Goal: Information Seeking & Learning: Learn about a topic

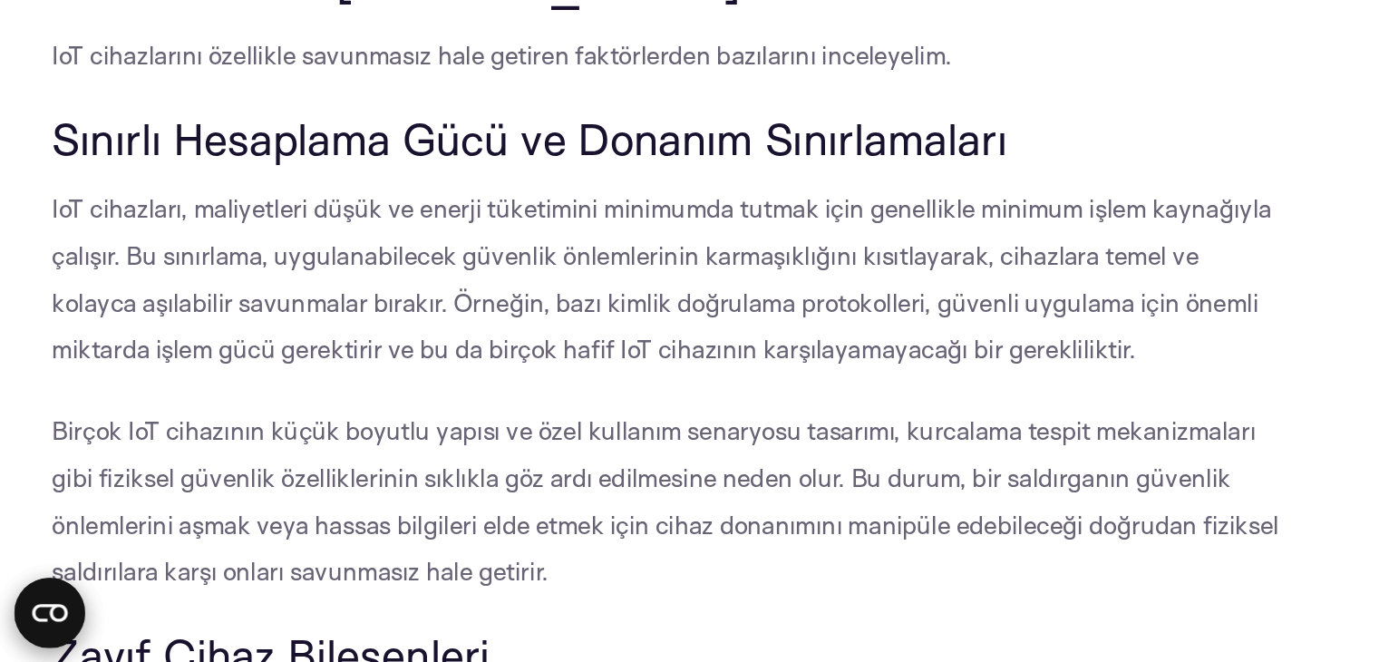
scroll to position [916, 0]
click at [276, 320] on font "Sınırlı Hesaplama Gücü ve Donanım Sınırlamaları" at bounding box center [329, 336] width 593 height 34
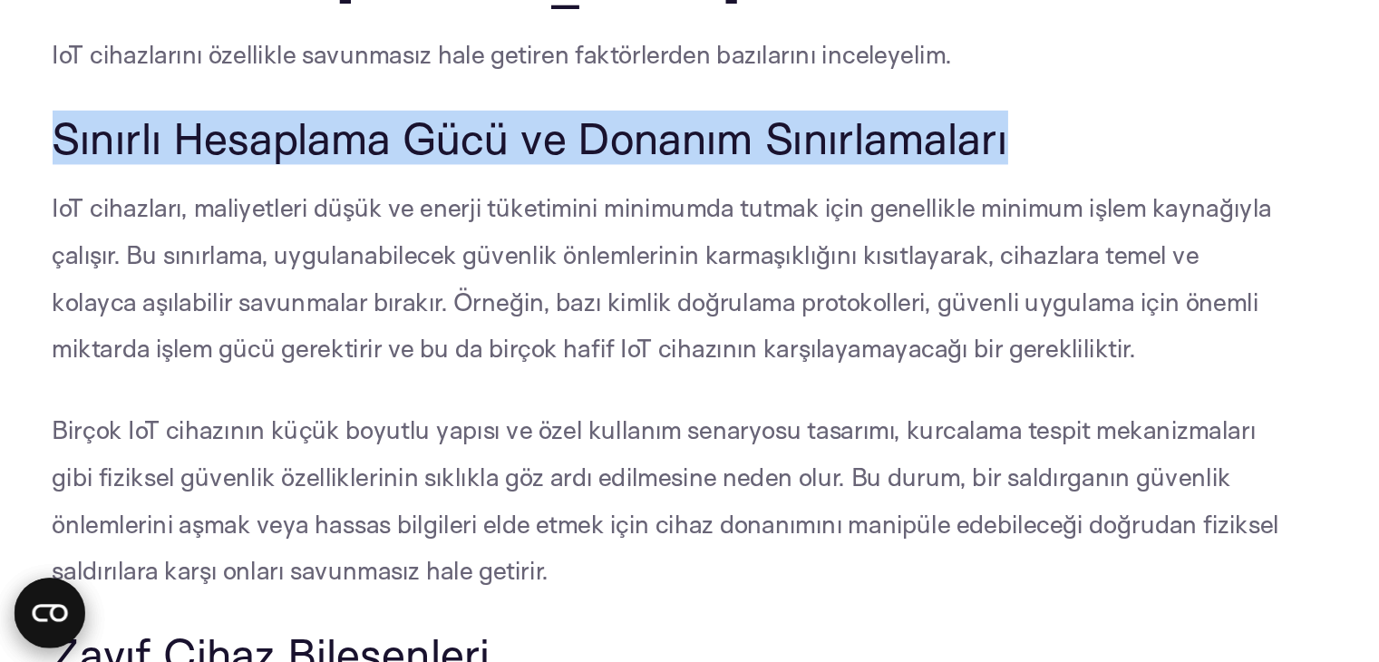
click at [276, 320] on font "Sınırlı Hesaplama Gücü ve Donanım Sınırlamaları" at bounding box center [329, 336] width 593 height 34
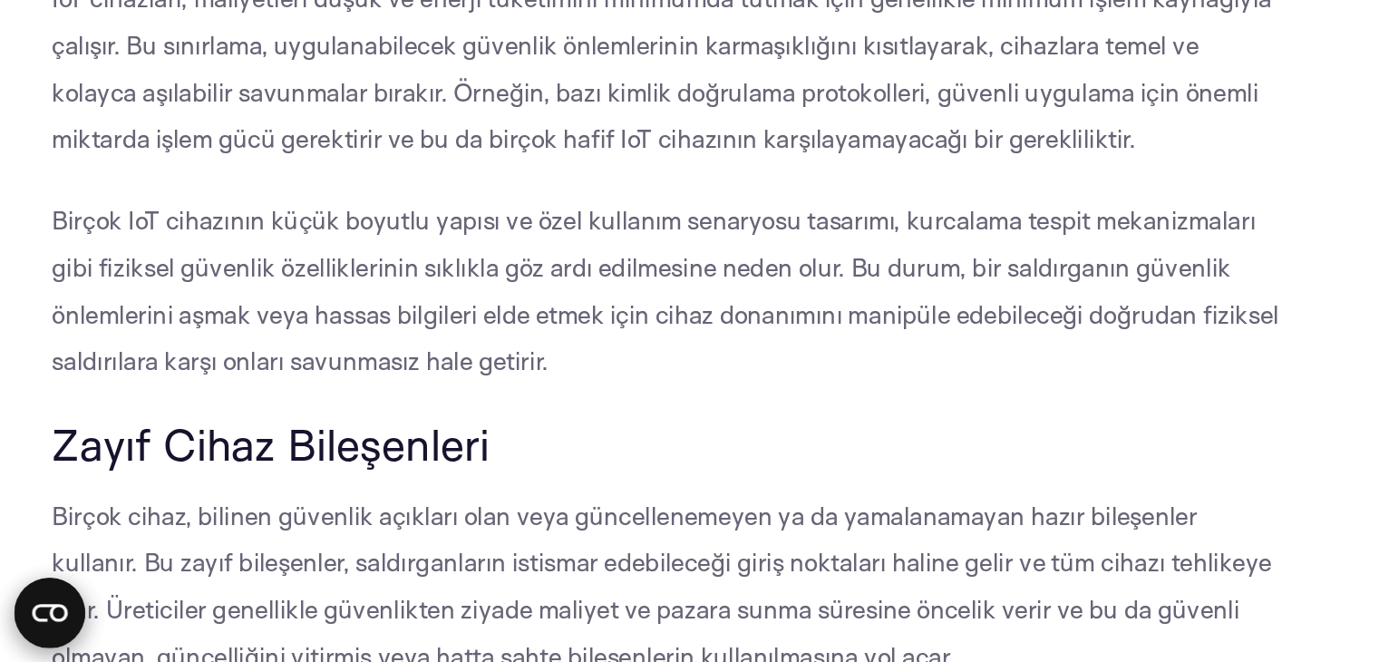
scroll to position [1053, 0]
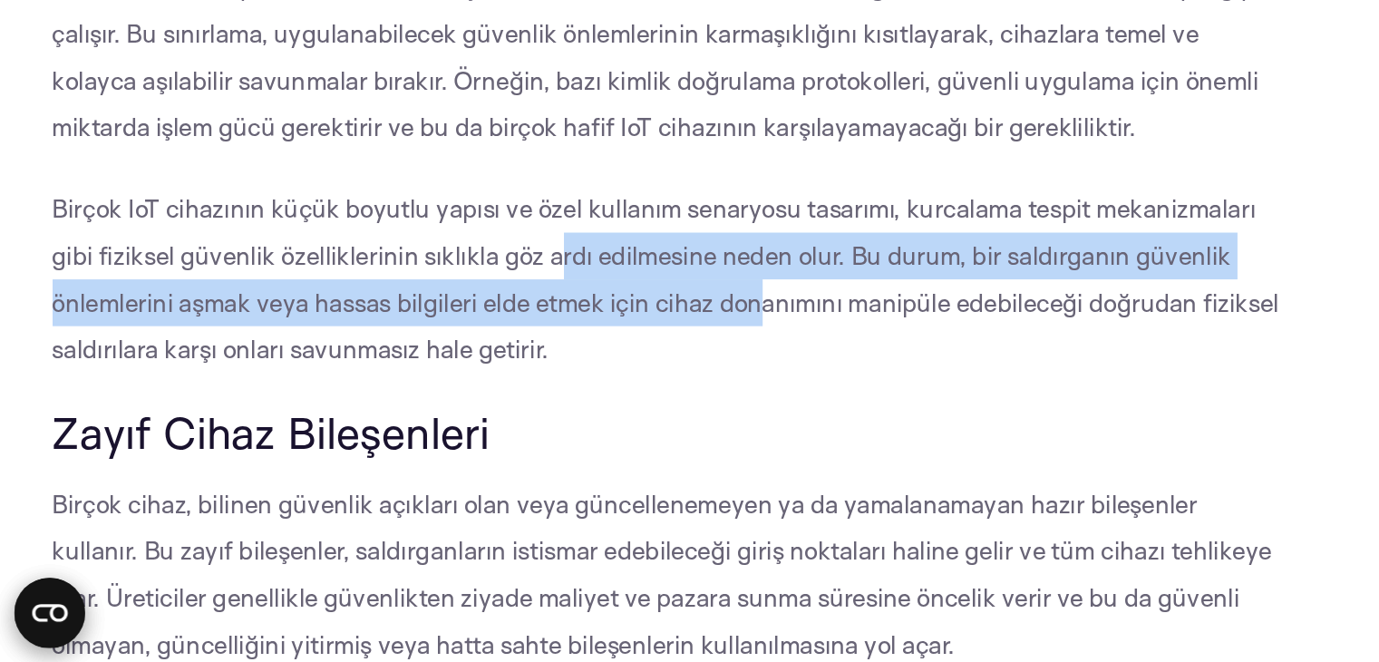
drag, startPoint x: 344, startPoint y: 414, endPoint x: 468, endPoint y: 440, distance: 127.0
click at [468, 440] on font "Birçok IoT cihazının küçük boyutlu yapısı ve özel kullanım senaryosu tasarımı, …" at bounding box center [414, 424] width 762 height 106
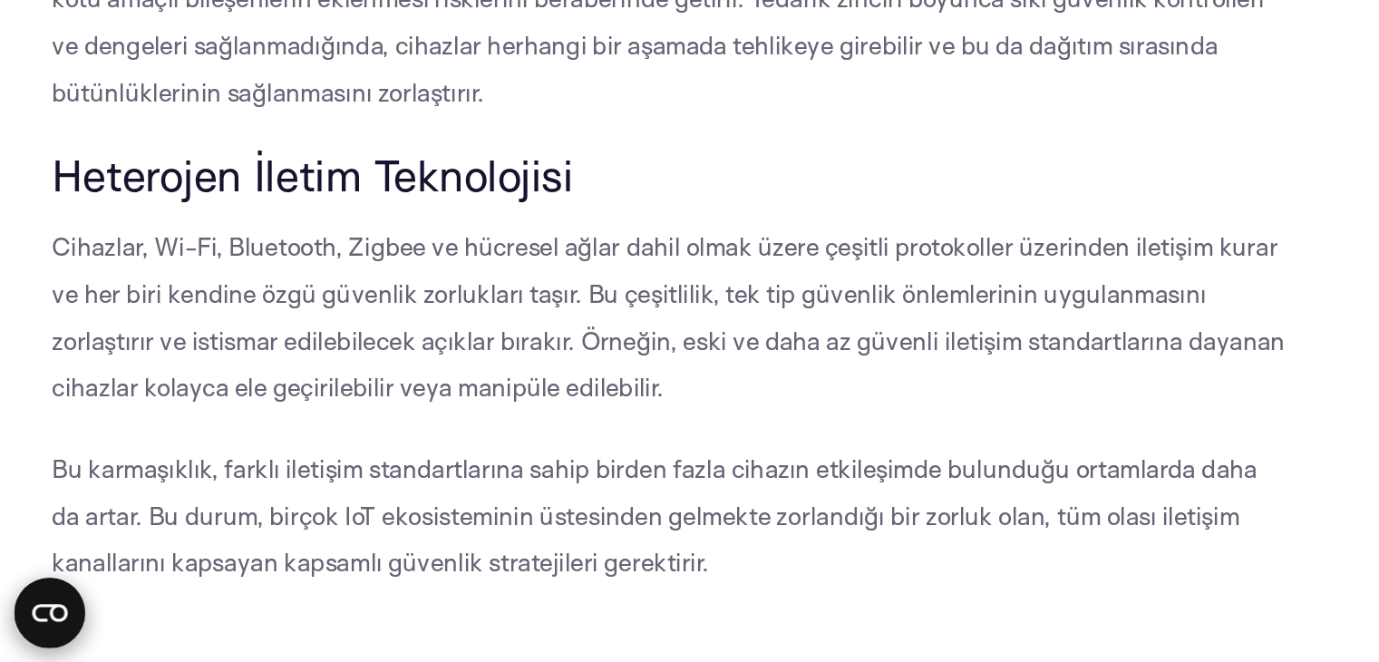
scroll to position [1598, 0]
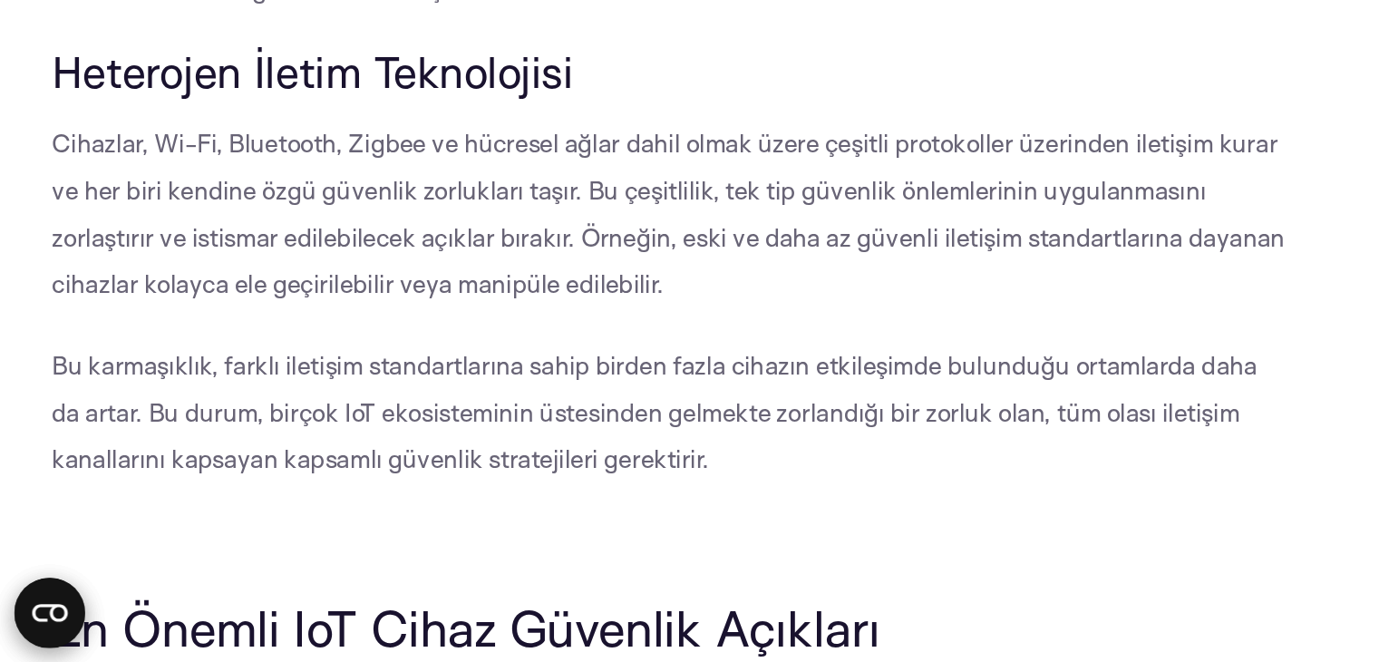
drag, startPoint x: 441, startPoint y: 361, endPoint x: 265, endPoint y: 427, distance: 188.0
click at [265, 427] on font "Cihazlar, Wi-Fi, Bluetooth, Zigbee ve hücresel ağlar dahil olmak üzere çeşitli …" at bounding box center [415, 383] width 765 height 106
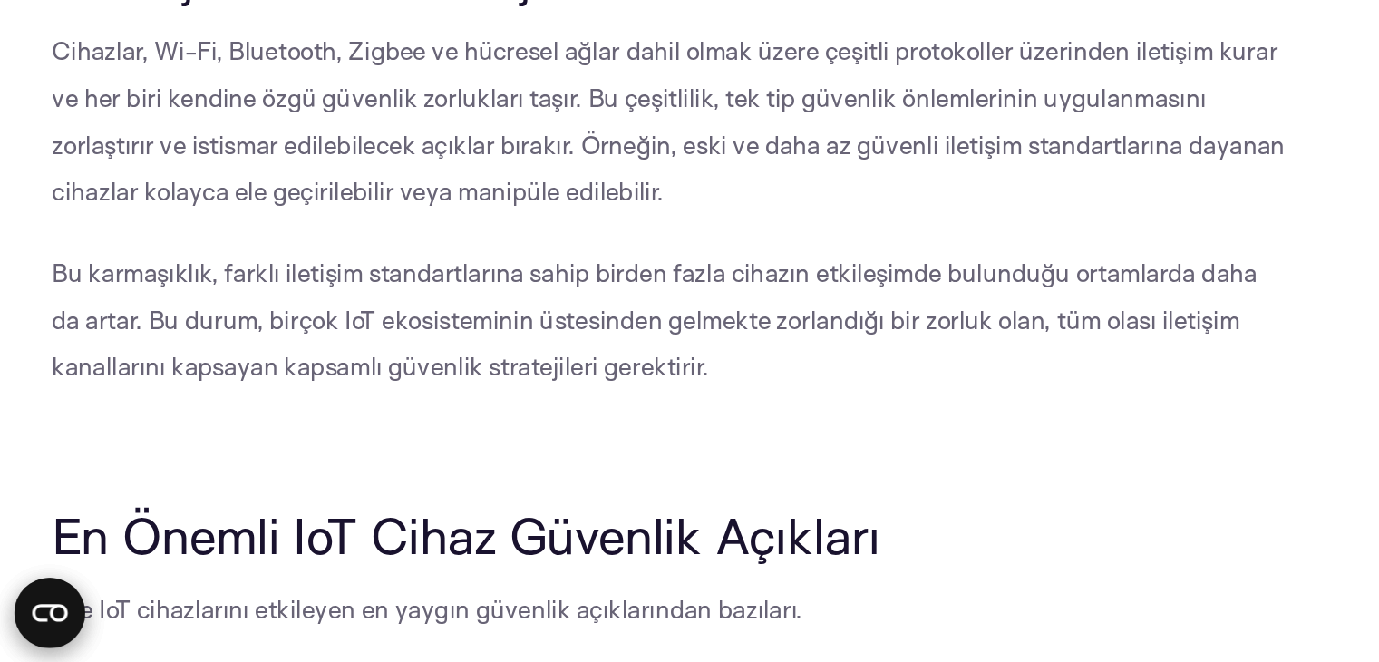
scroll to position [1735, 0]
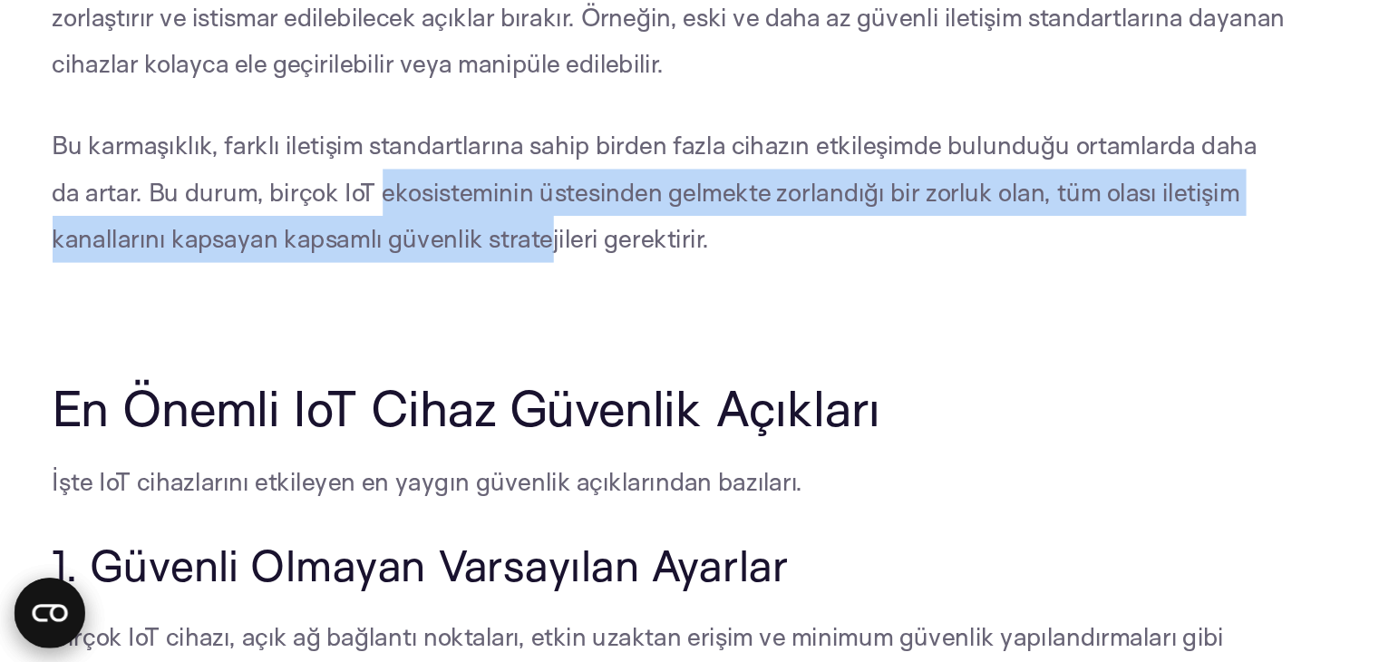
drag, startPoint x: 215, startPoint y: 356, endPoint x: 336, endPoint y: 391, distance: 126.6
click at [336, 391] on p "Bu karmaşıklık, farklı iletişim standartlarına sahip birden fazla cihazın etkil…" at bounding box center [416, 369] width 767 height 87
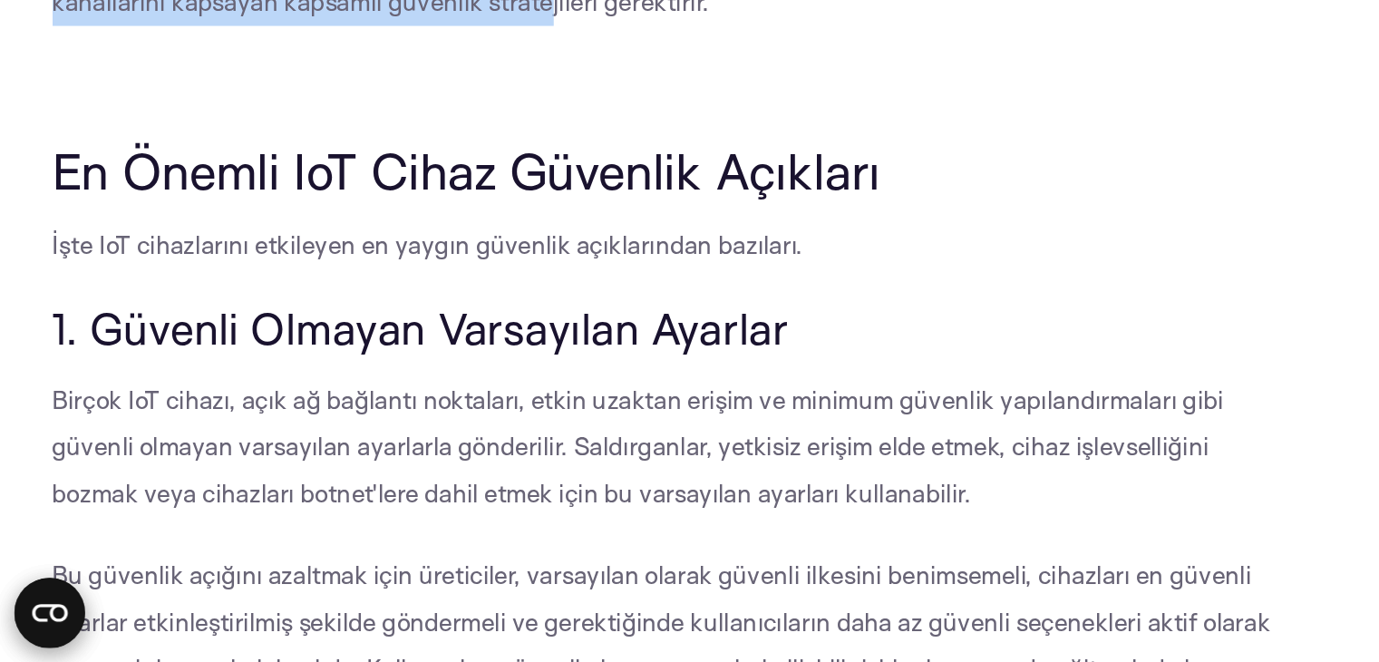
scroll to position [1925, 0]
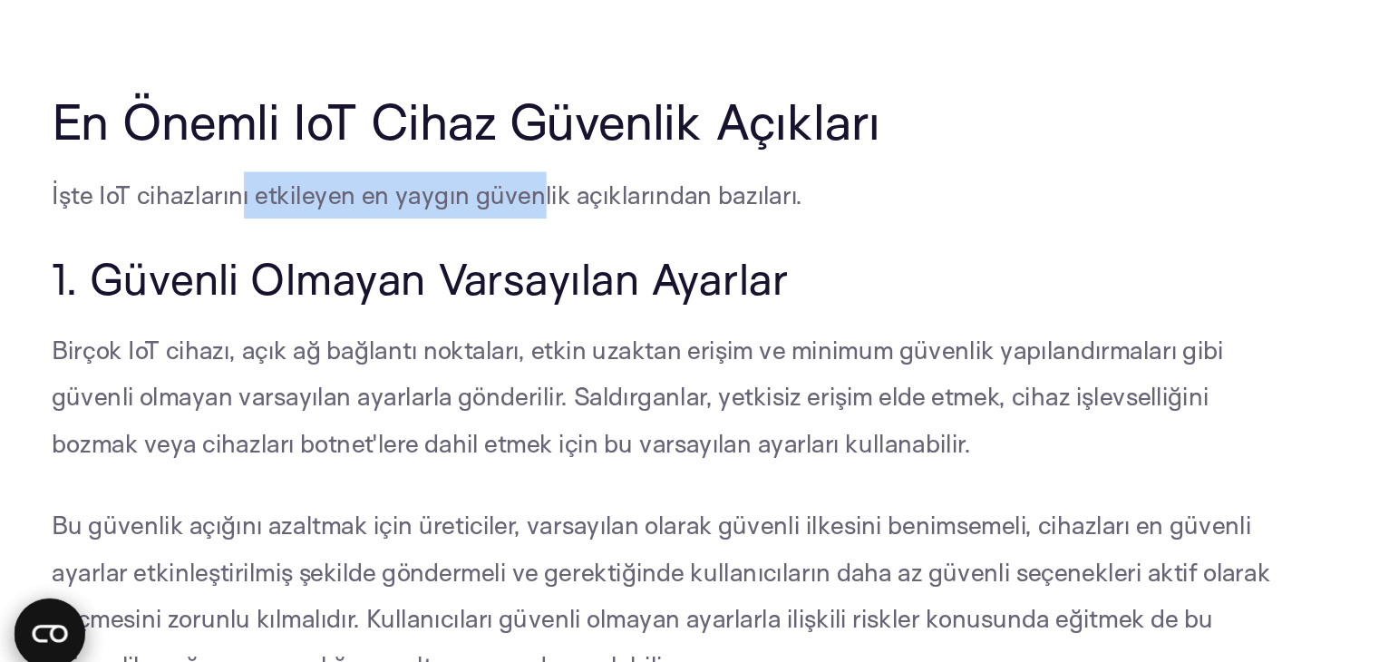
drag, startPoint x: 332, startPoint y: 363, endPoint x: 150, endPoint y: 365, distance: 182.3
click at [150, 365] on font "İşte IoT cihazlarını etkileyen en yaygın güvenlik açıklarından bazıları." at bounding box center [266, 358] width 466 height 19
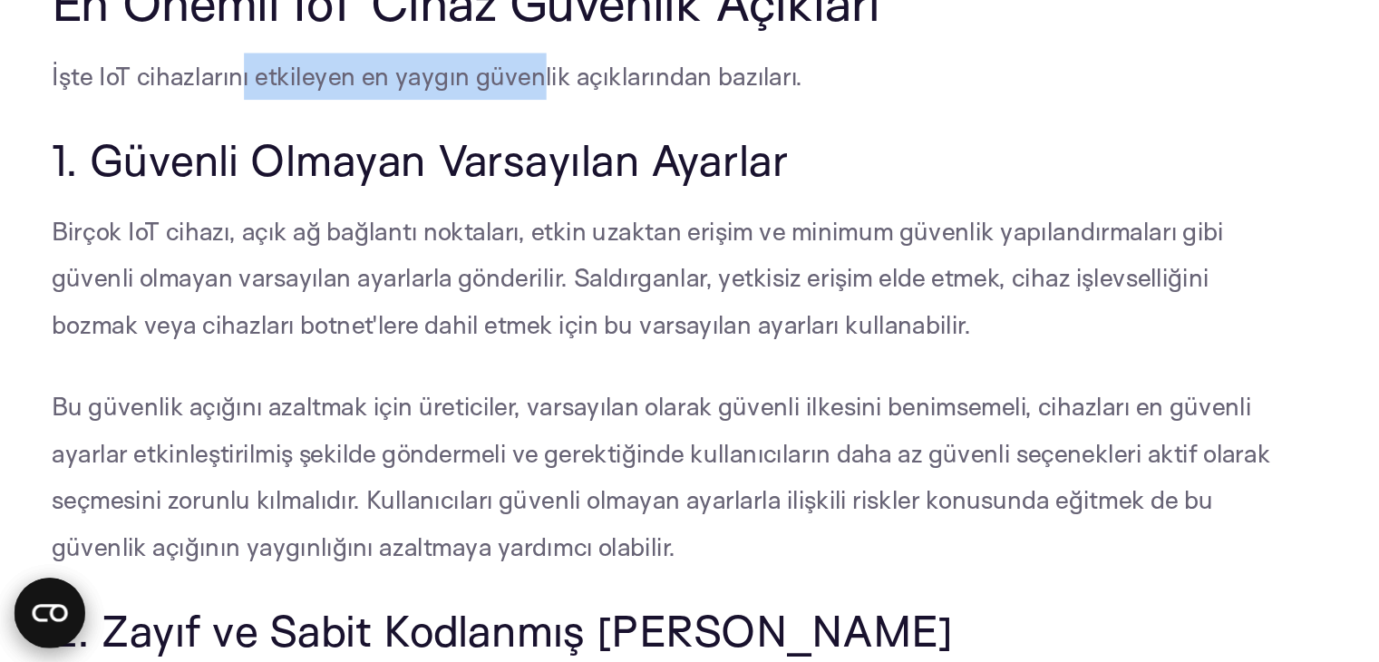
scroll to position [1999, 0]
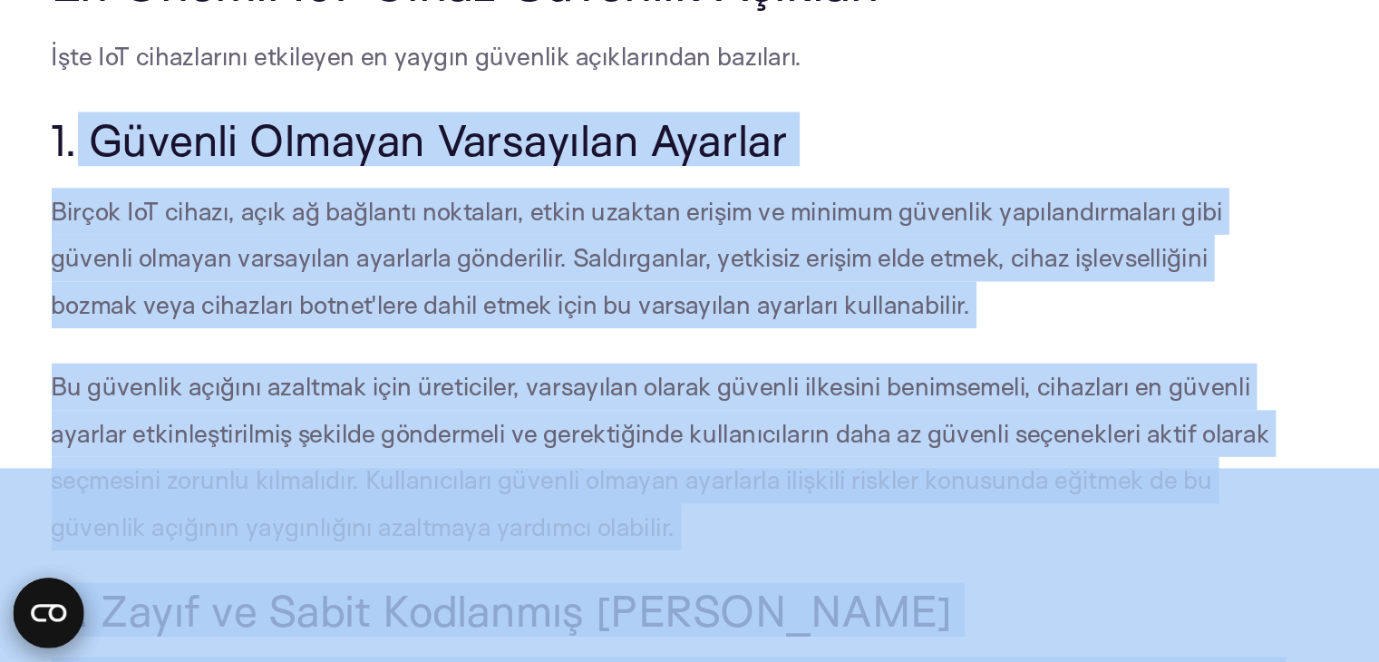
drag, startPoint x: 48, startPoint y: 339, endPoint x: 466, endPoint y: 541, distance: 464.0
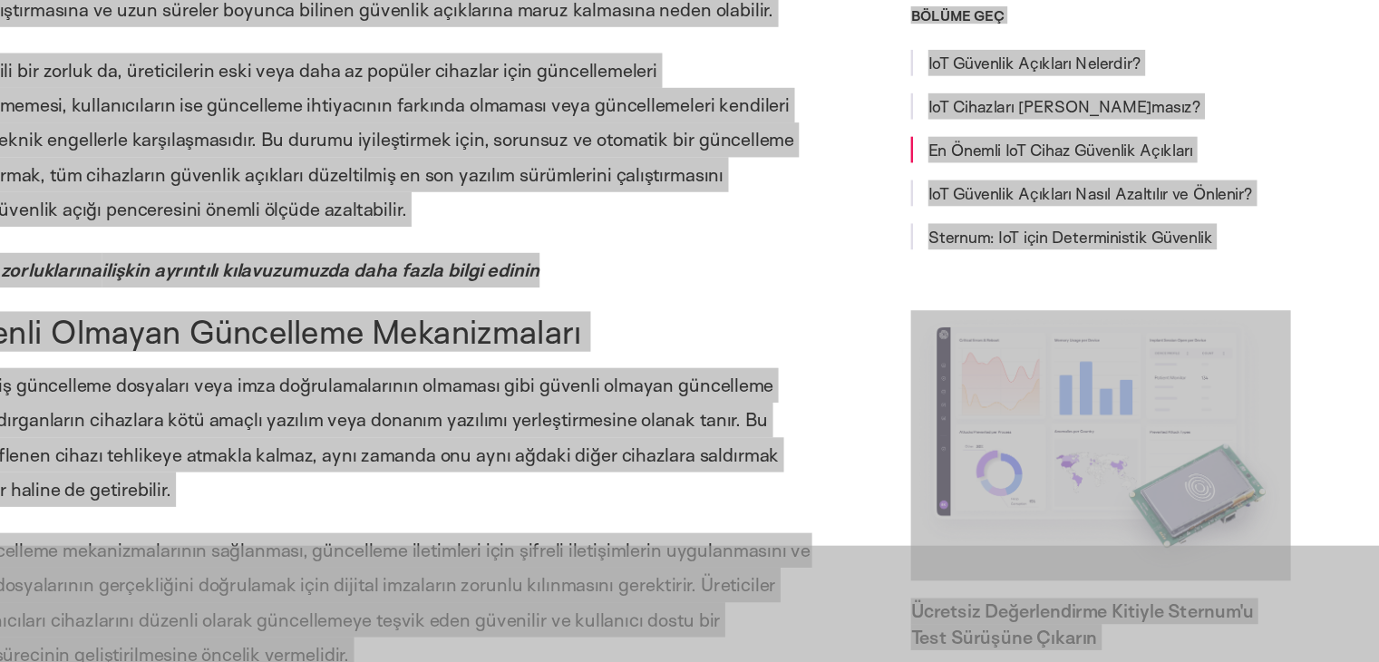
scroll to position [2987, 0]
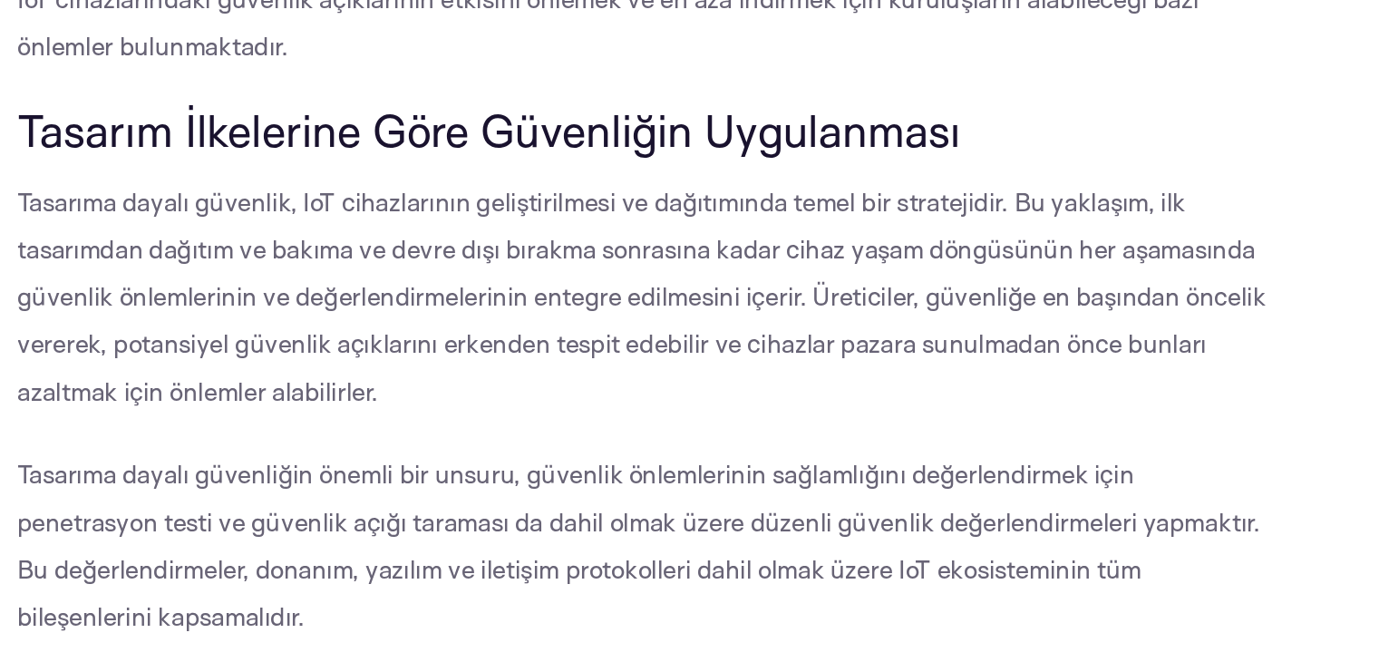
scroll to position [5447, 0]
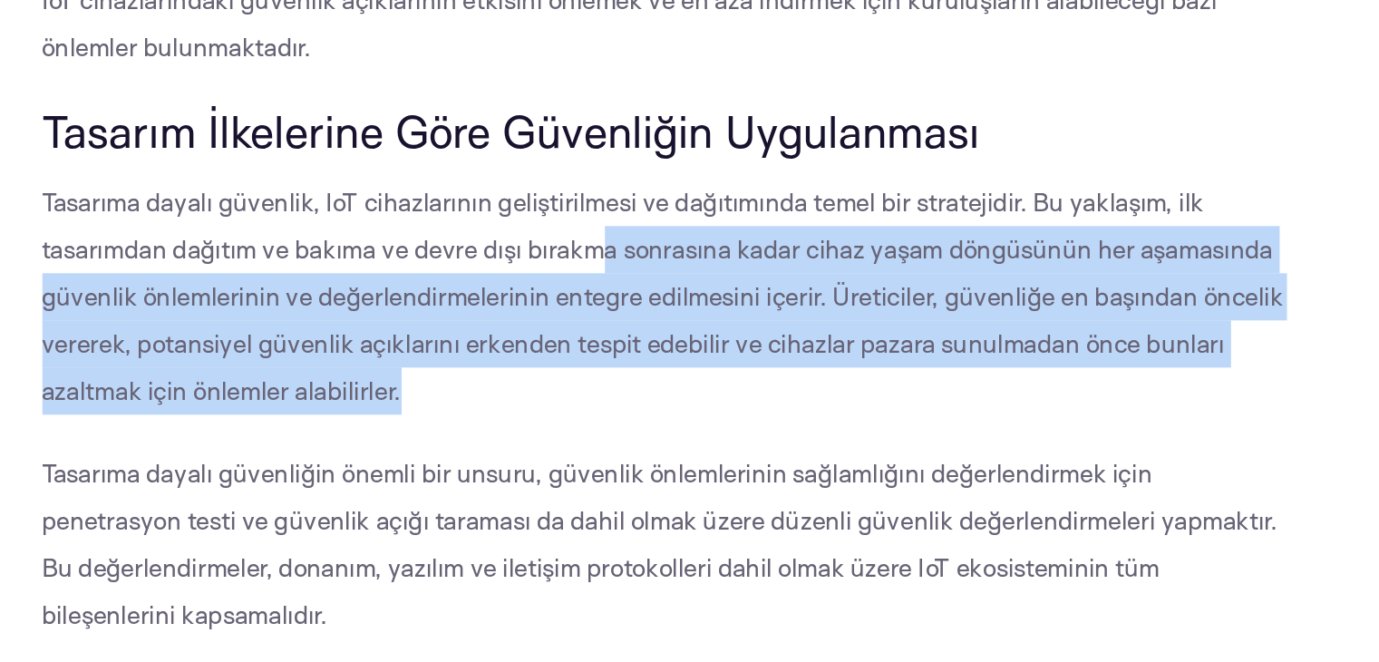
drag, startPoint x: 376, startPoint y: 341, endPoint x: 434, endPoint y: 429, distance: 104.9
click at [434, 429] on p "Tasarıma dayalı güvenlik, IoT cihazlarının geliştirilmesi ve dağıtımında temel …" at bounding box center [416, 371] width 767 height 145
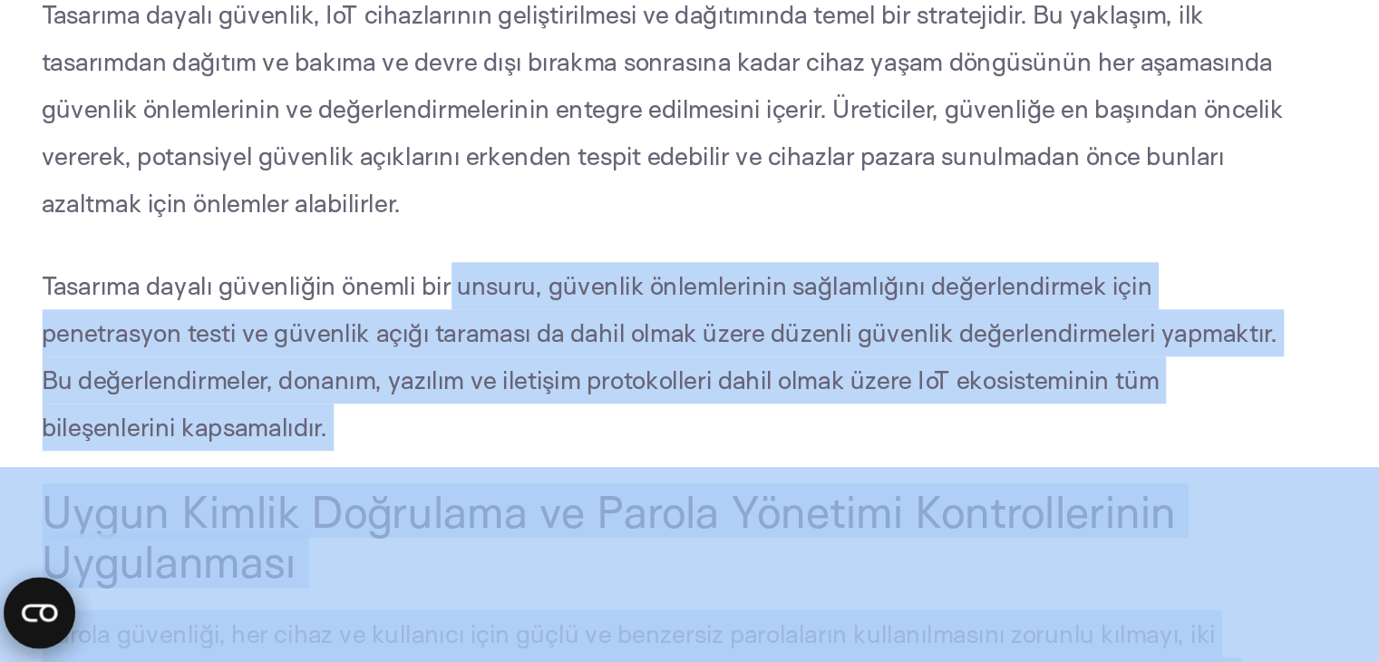
scroll to position [5608, 0]
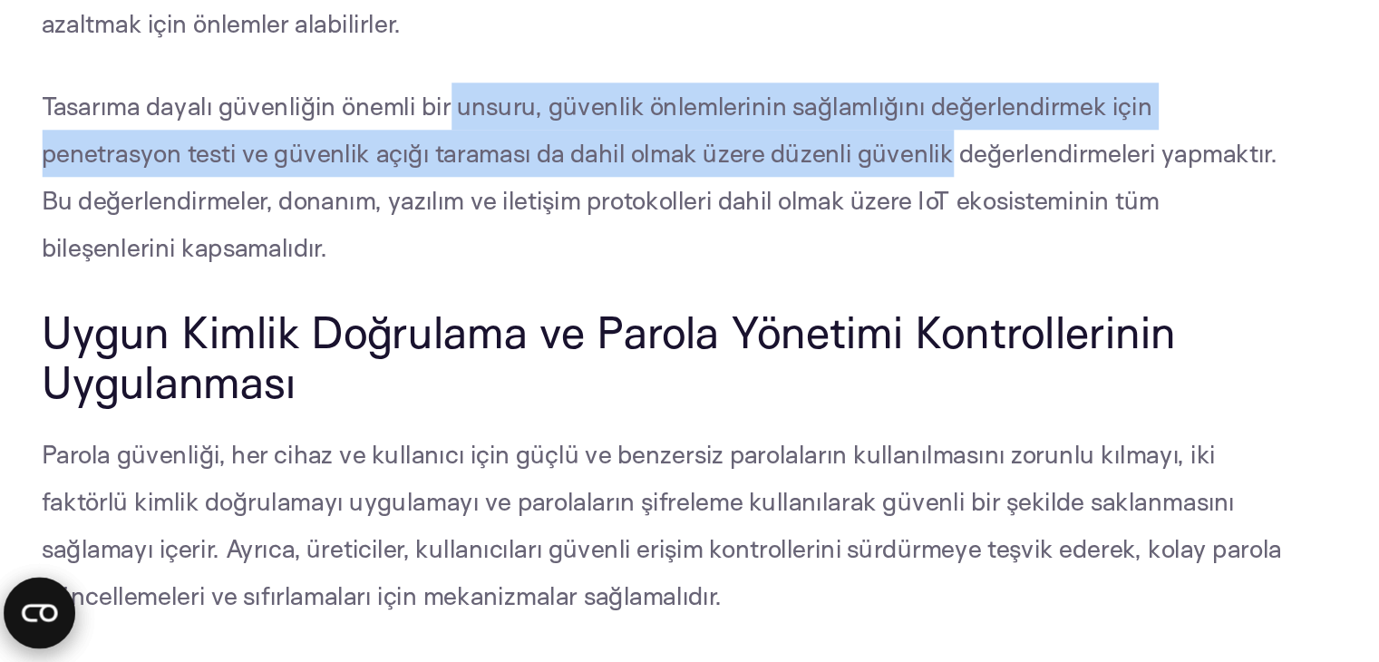
drag, startPoint x: 280, startPoint y: 416, endPoint x: 496, endPoint y: 349, distance: 226.0
click at [496, 349] on p "Tasarıma dayalı güvenliğin önemli bir unsuru, güvenlik önlemlerinin sağlamlığın…" at bounding box center [416, 363] width 767 height 116
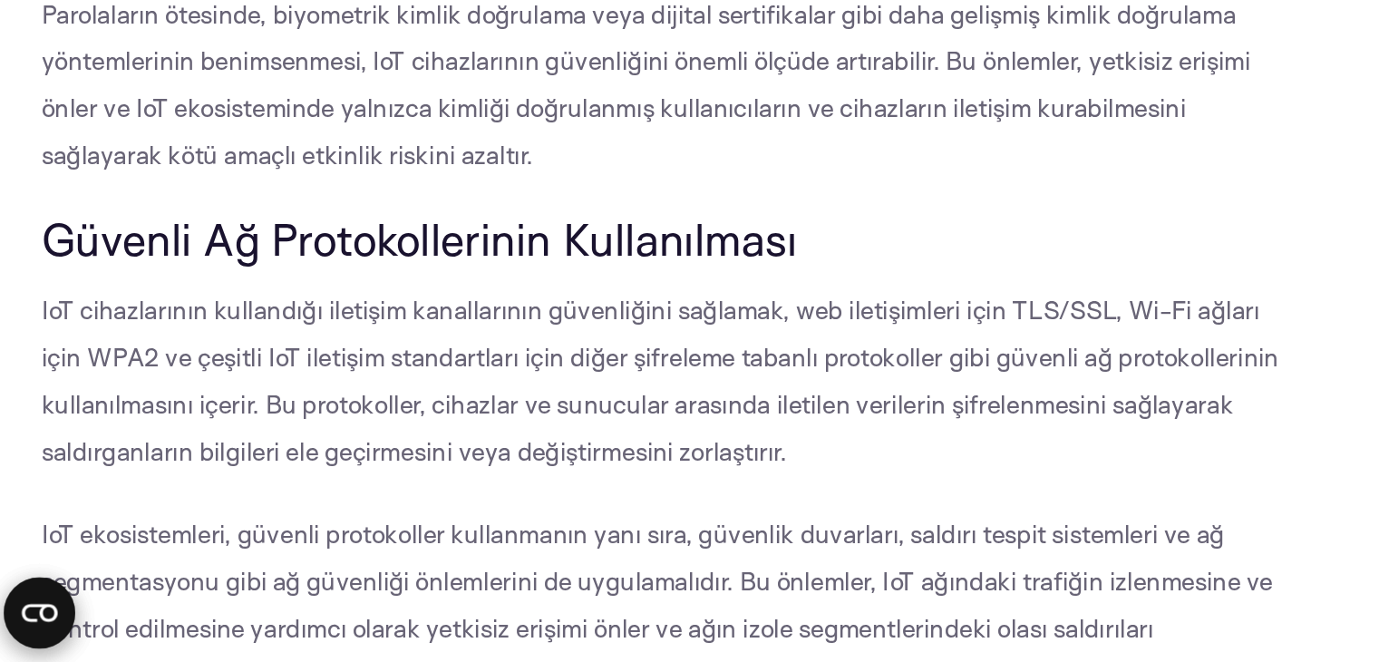
scroll to position [6017, 0]
click at [243, 453] on p "IoT cihazlarının kullandığı iletişim kanallarının güvenliğini sağlamak, web ile…" at bounding box center [416, 488] width 767 height 116
drag, startPoint x: 243, startPoint y: 453, endPoint x: 232, endPoint y: 436, distance: 19.6
click at [232, 436] on p "IoT cihazlarının kullandığı iletişim kanallarının güvenliğini sağlamak, web ile…" at bounding box center [416, 488] width 767 height 116
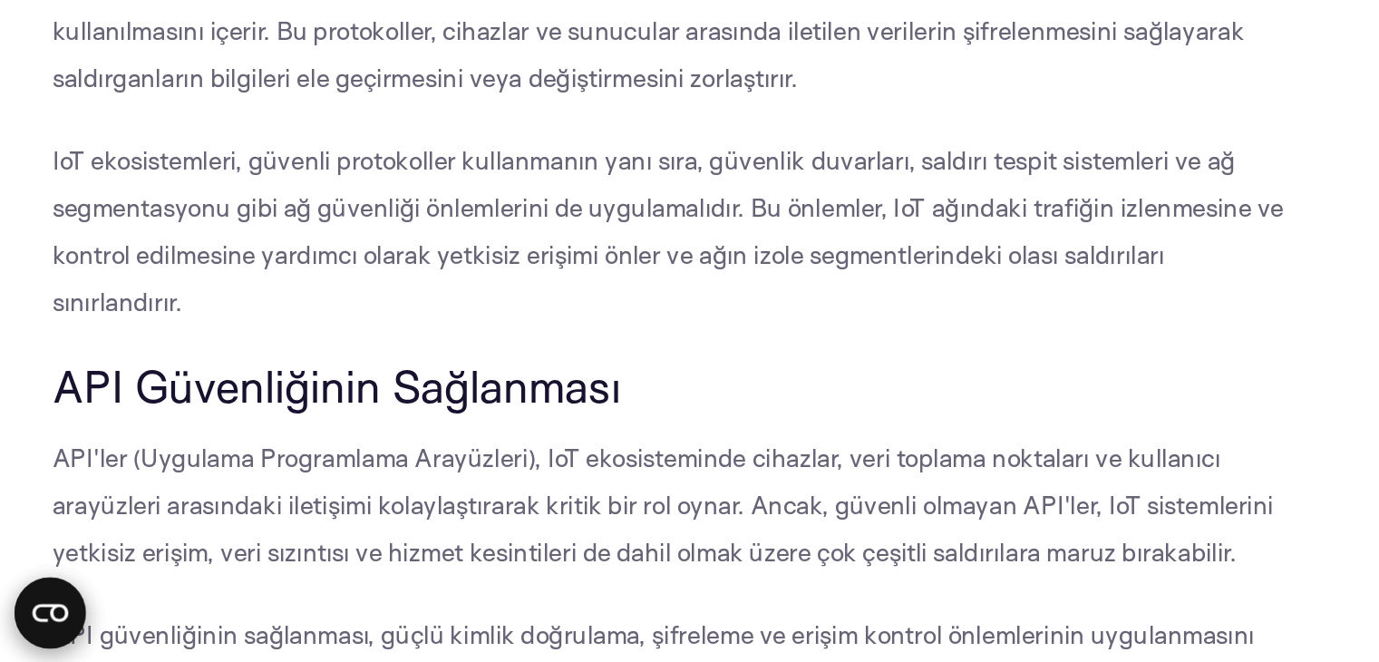
scroll to position [6247, 0]
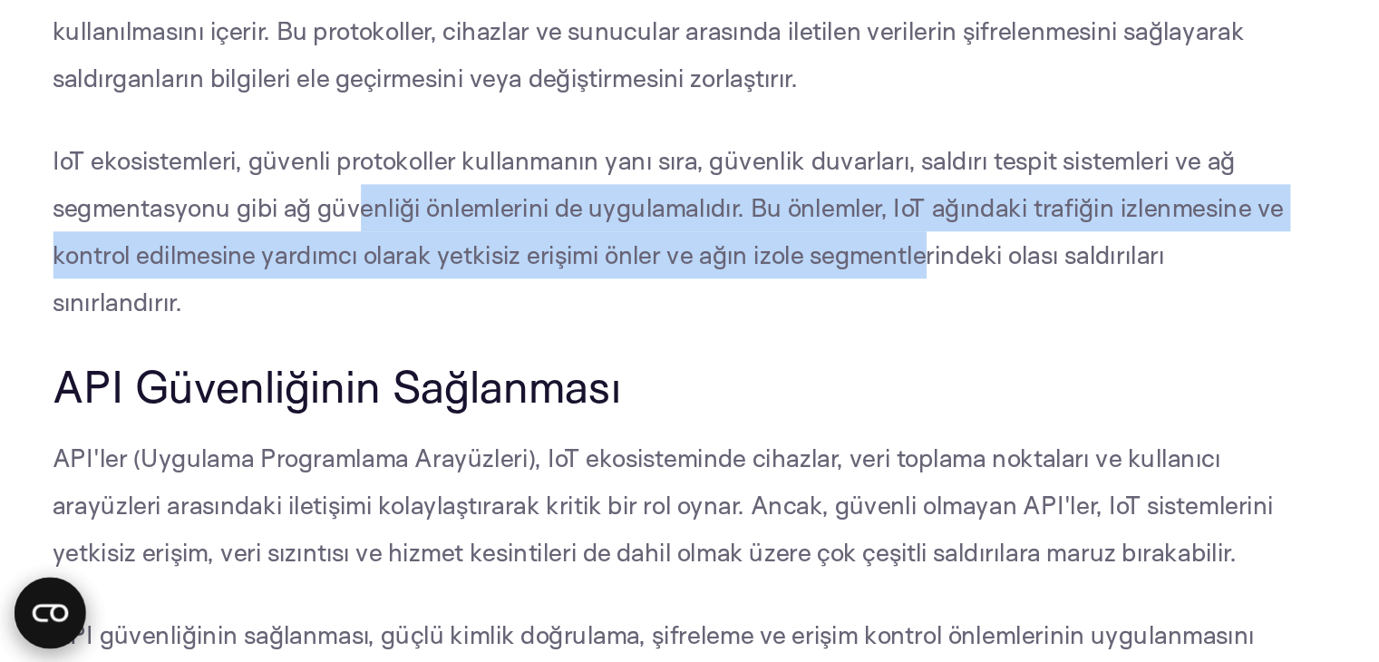
drag, startPoint x: 219, startPoint y: 369, endPoint x: 571, endPoint y: 407, distance: 353.9
click at [571, 407] on p "IoT ekosistemleri, güvenli protokoller kullanmanın yanı sıra, güvenlik duvarlar…" at bounding box center [416, 396] width 767 height 116
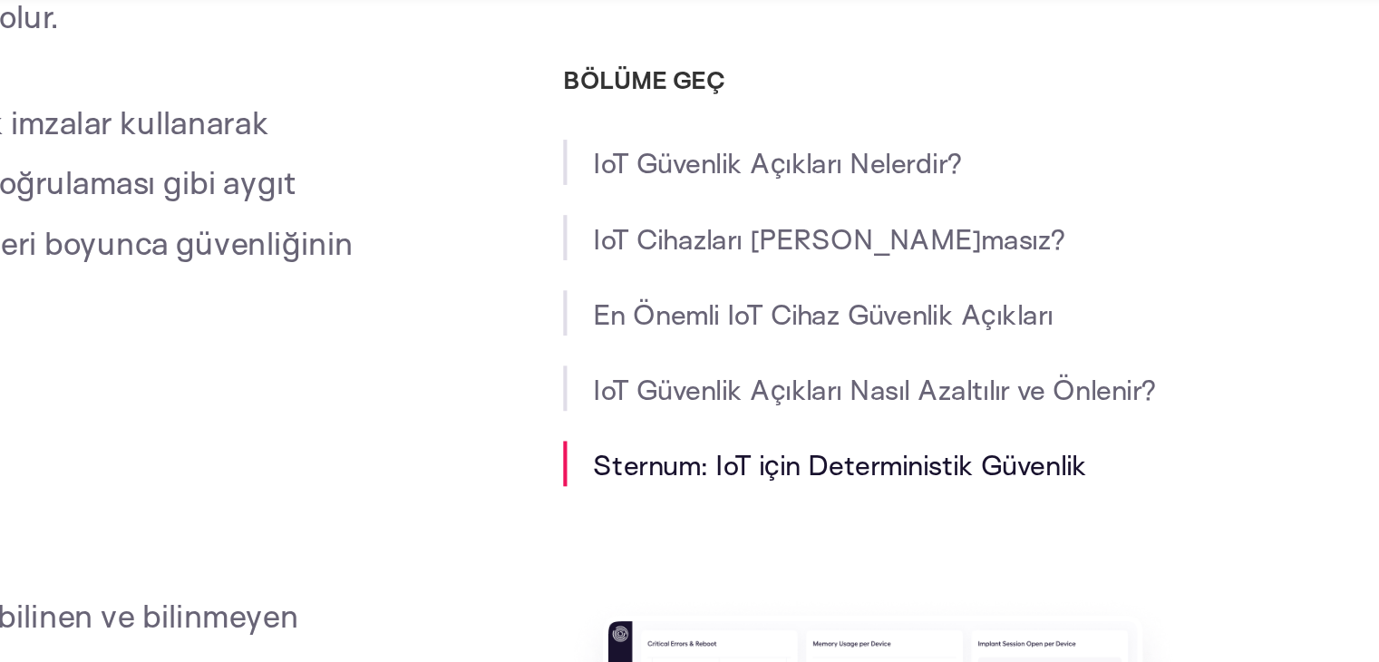
scroll to position [7153, 0]
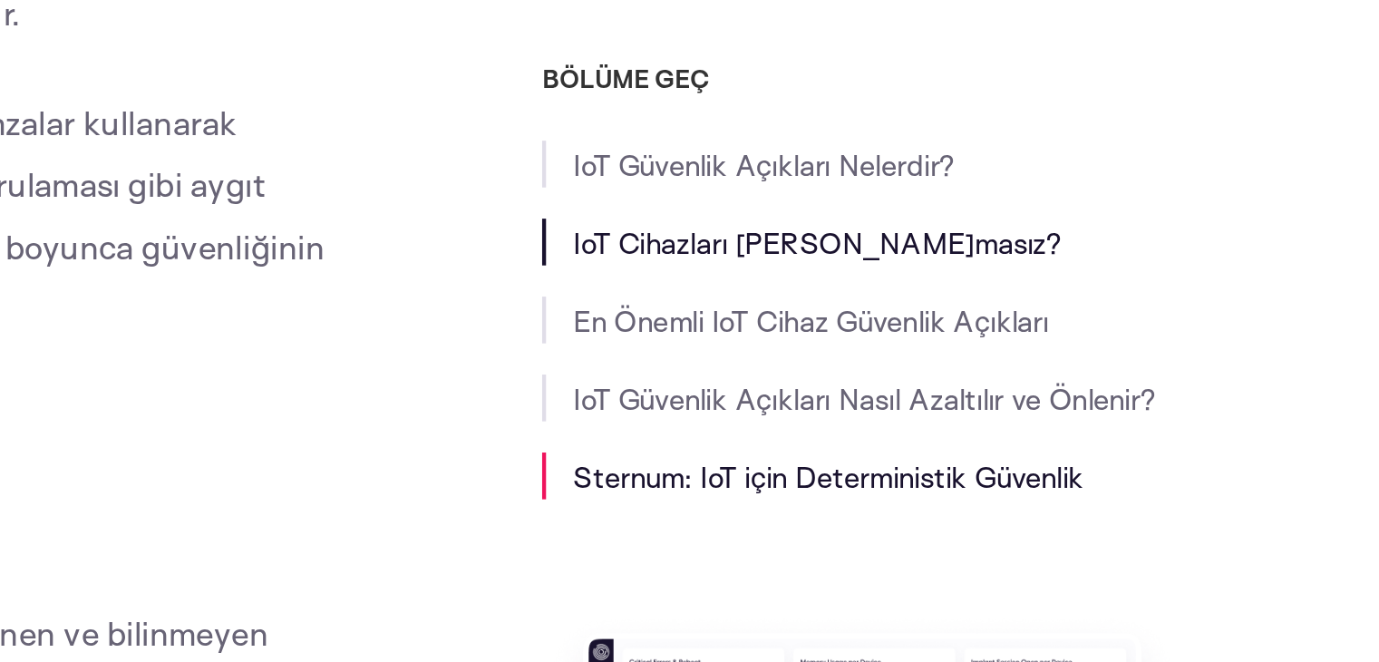
click at [1029, 178] on font "IoT Cihazları [PERSON_NAME]masız?" at bounding box center [1010, 174] width 228 height 17
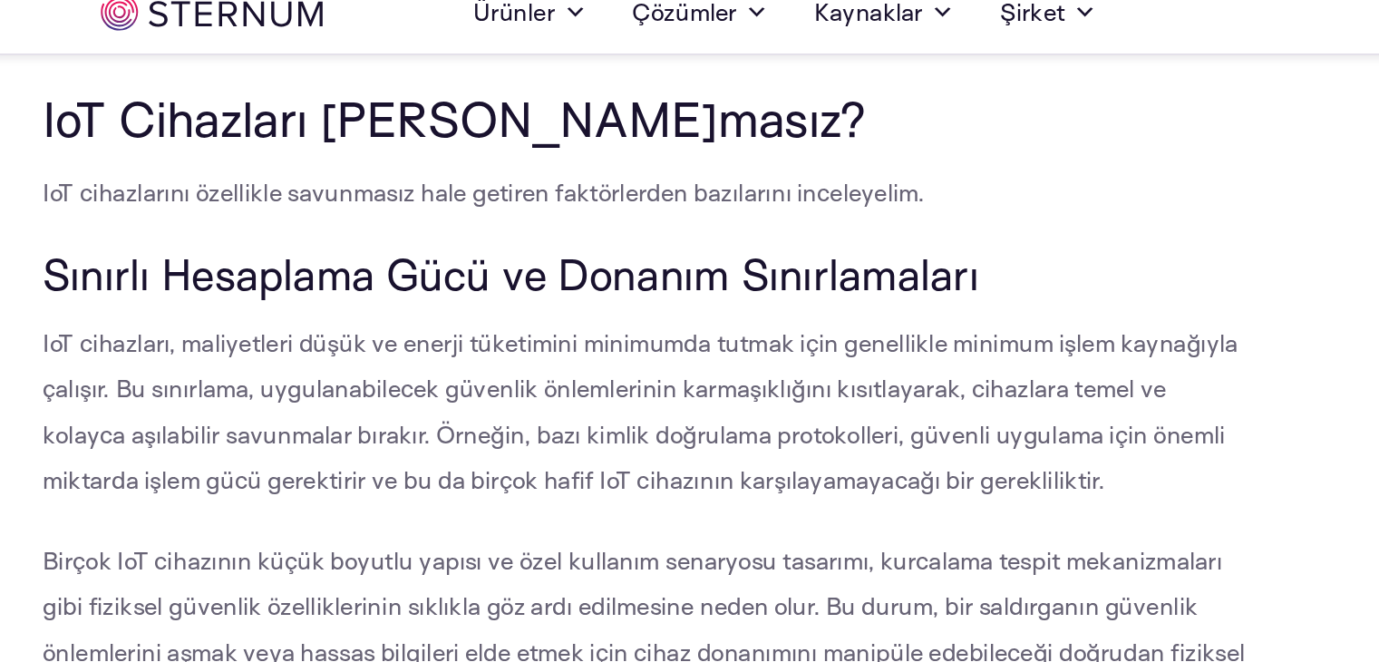
scroll to position [1059, 0]
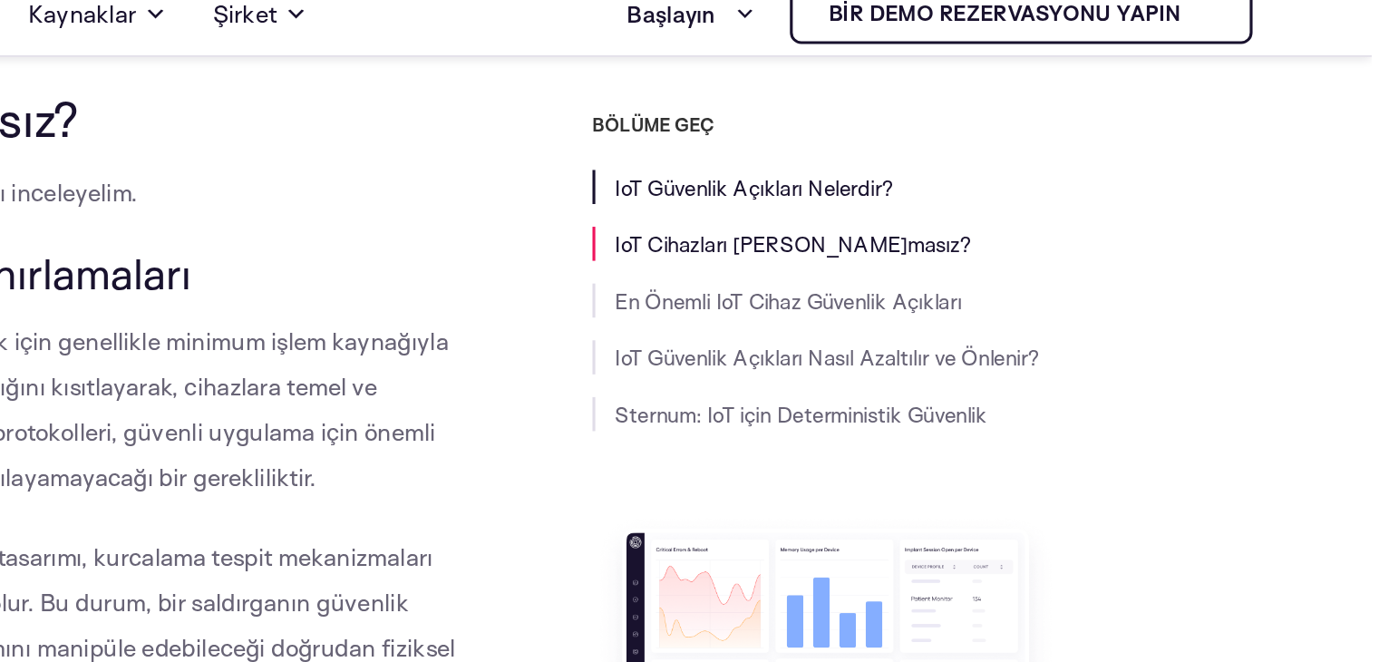
click at [1013, 131] on font "IoT Güvenlik Açıkları Nelerdir?" at bounding box center [985, 138] width 178 height 17
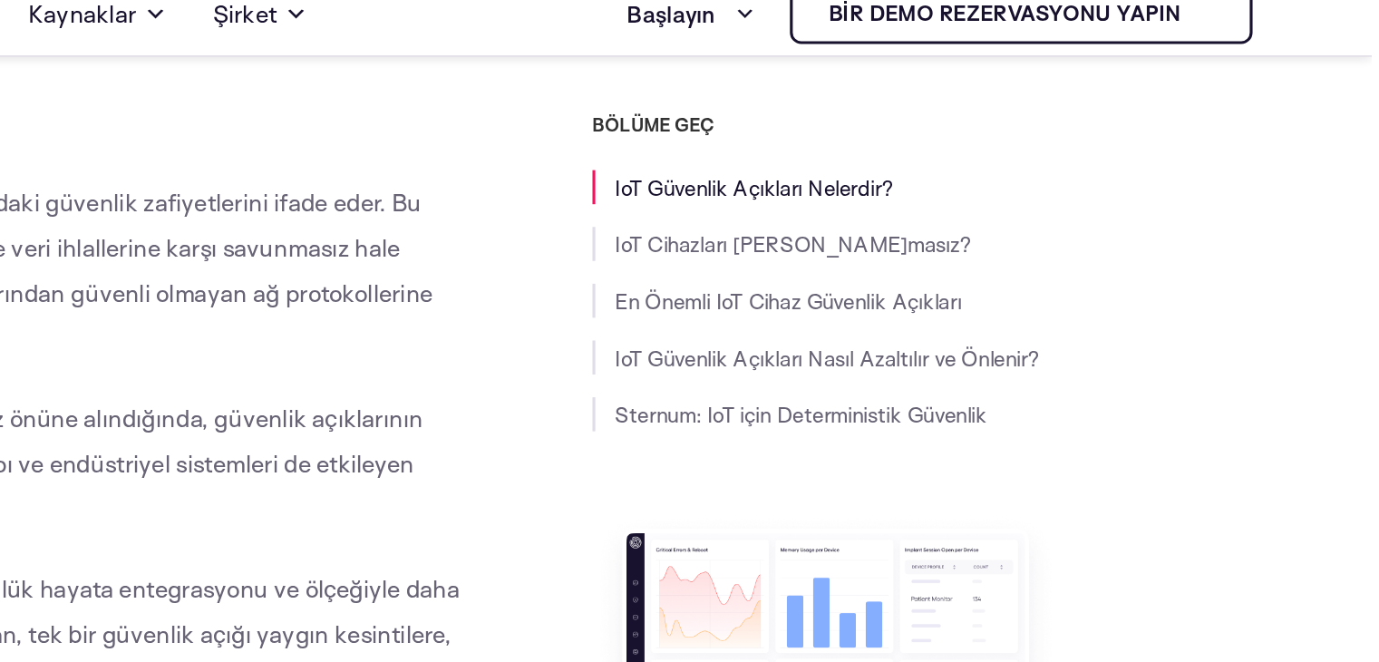
scroll to position [436, 0]
click at [915, 255] on font "IoT Güvenlik Açıkları Nasıl Azaltılır ve Önlenir?" at bounding box center [1031, 247] width 271 height 17
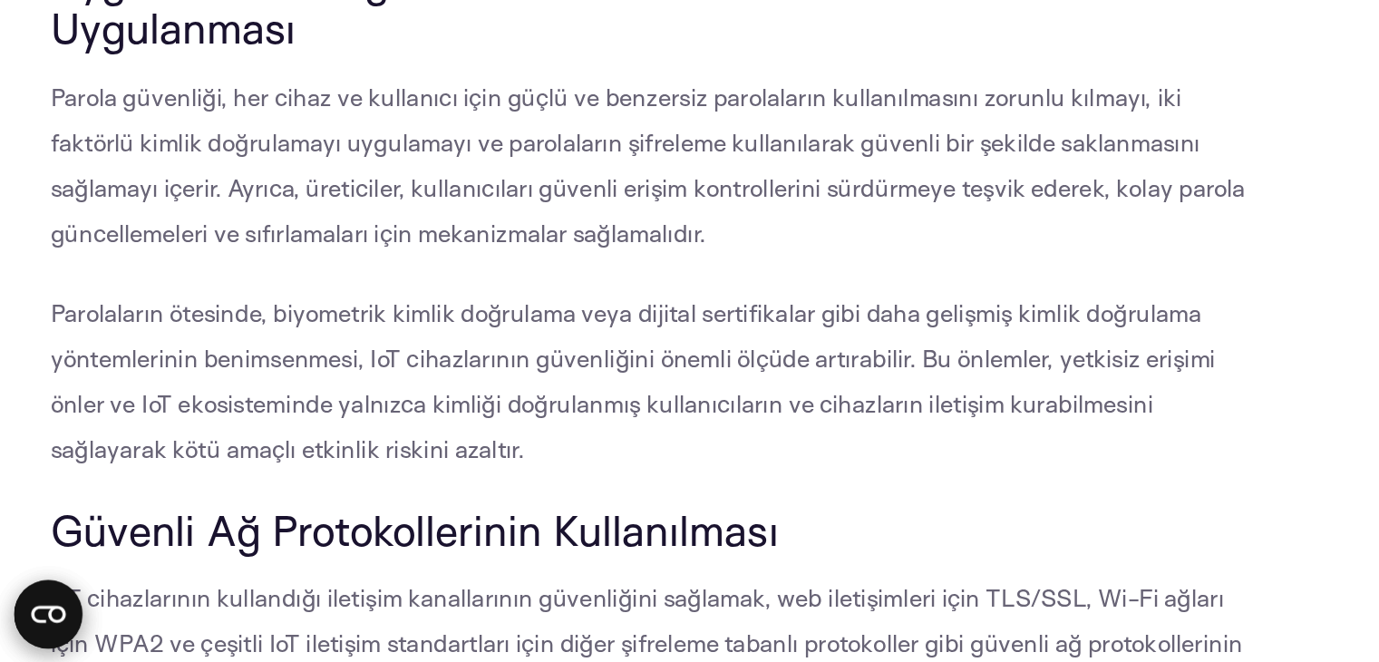
scroll to position [5844, 0]
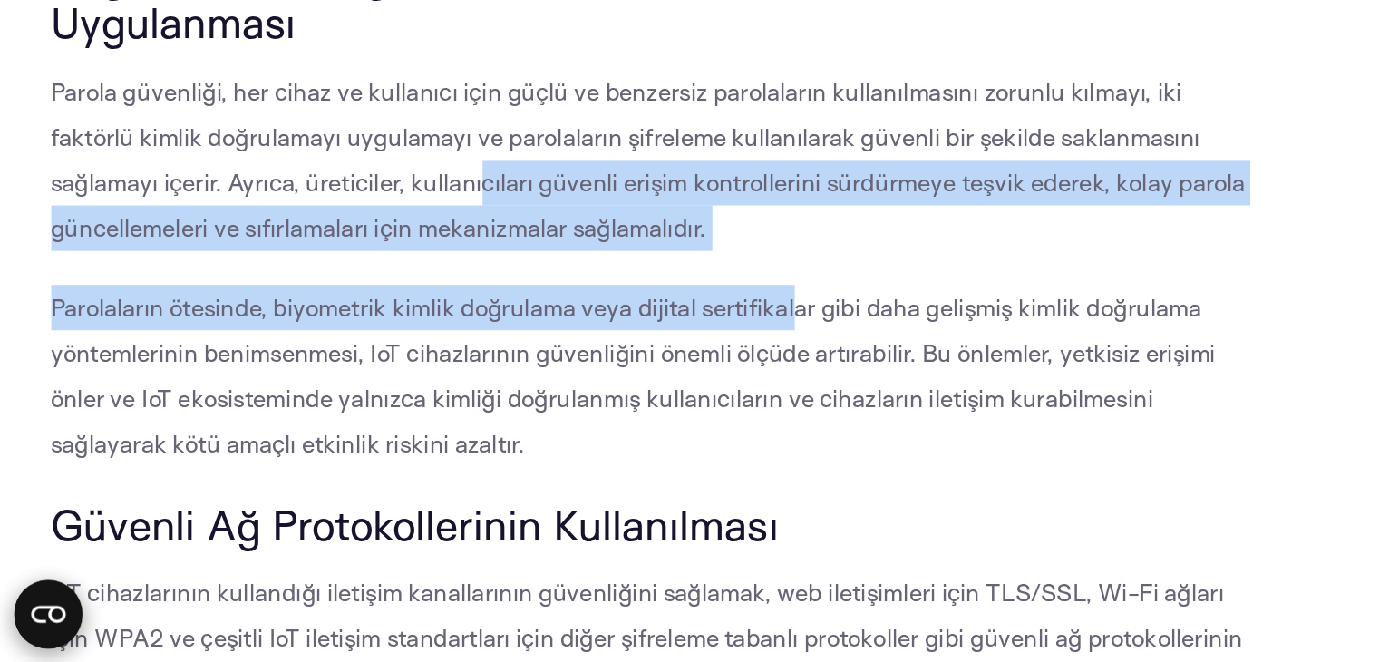
drag, startPoint x: 308, startPoint y: 345, endPoint x: 507, endPoint y: 400, distance: 206.2
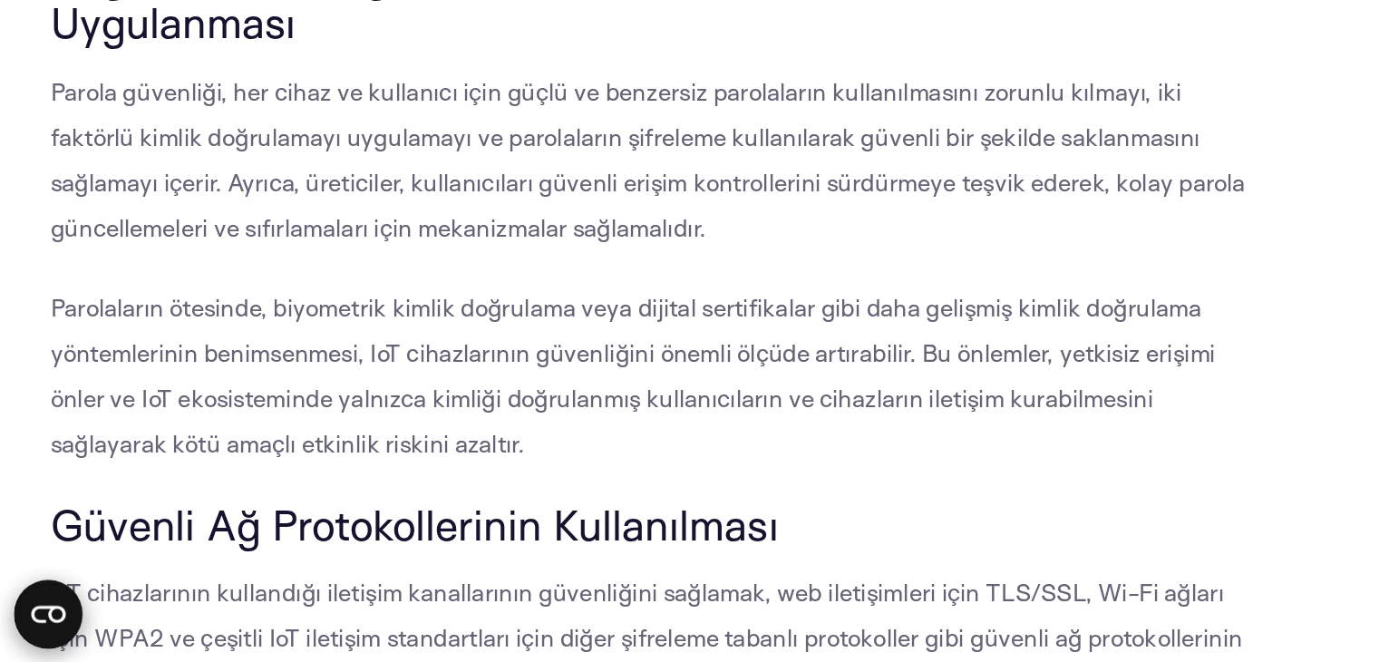
click at [413, 486] on font "Parolaların ötesinde, biyometrik kimlik doğrulama veya dijital sertifikalar gib…" at bounding box center [405, 478] width 745 height 106
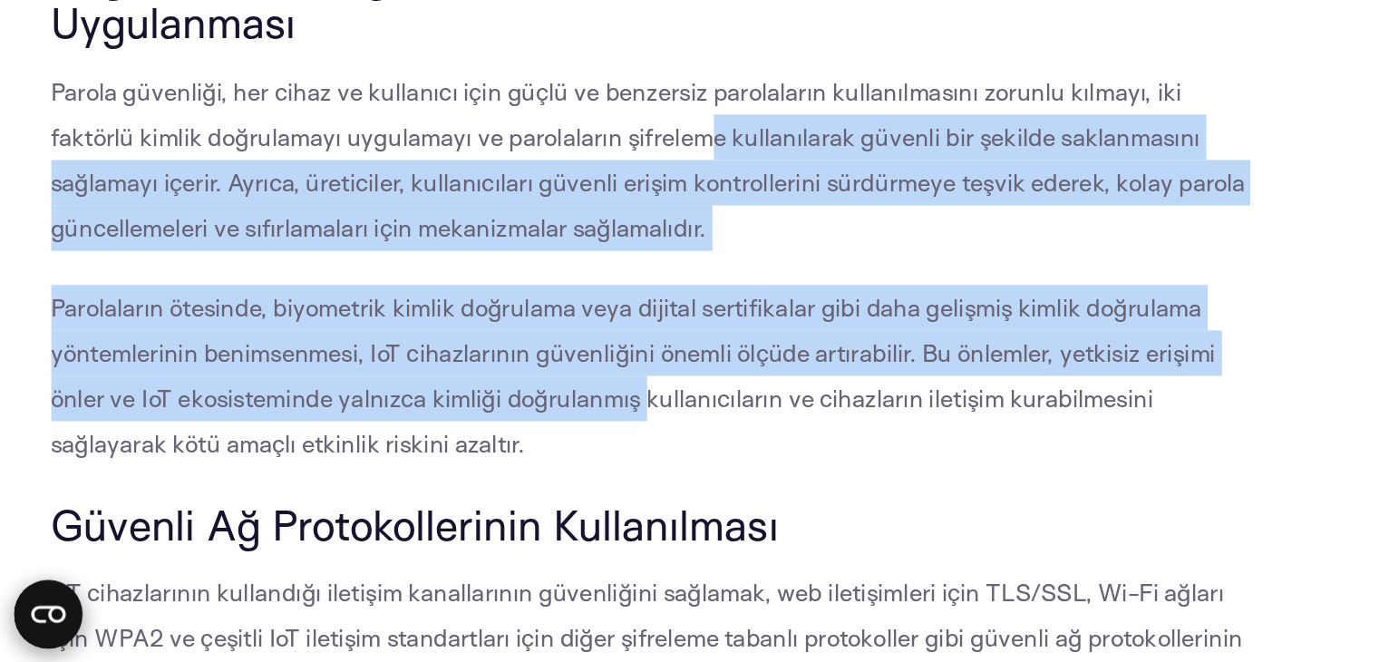
drag, startPoint x: 413, startPoint y: 486, endPoint x: 452, endPoint y: 317, distance: 173.1
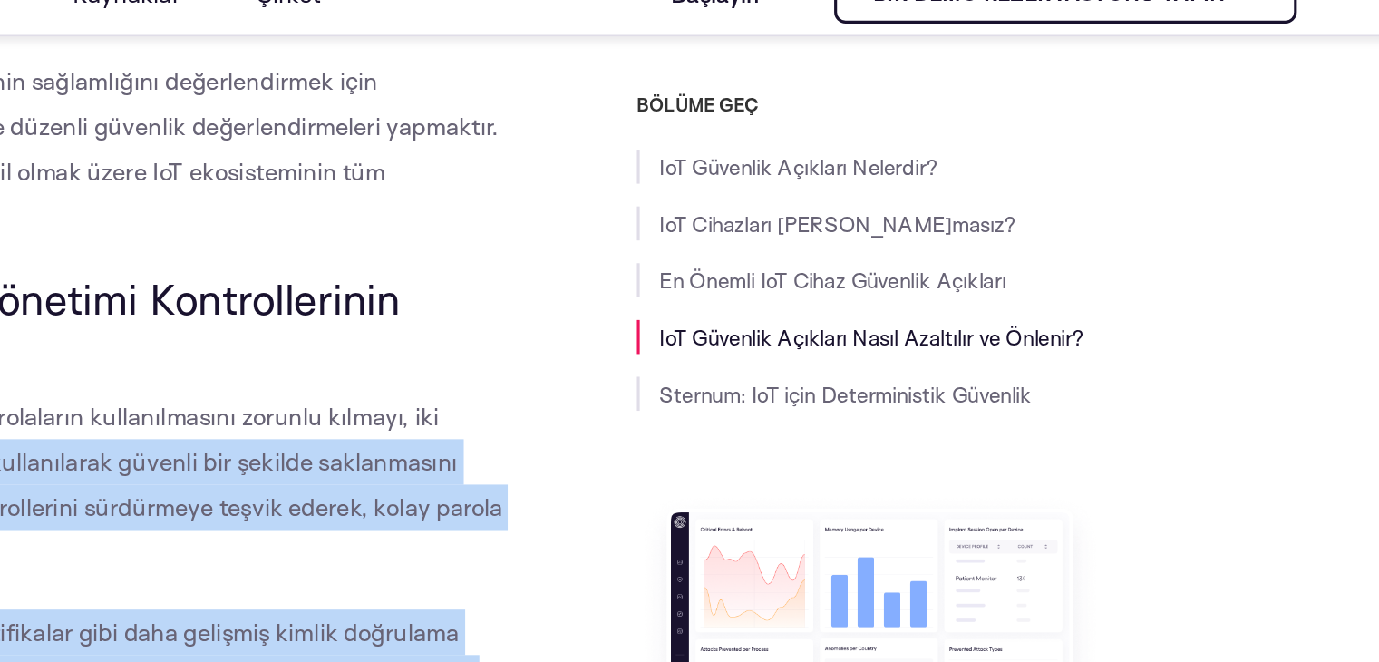
scroll to position [5825, 0]
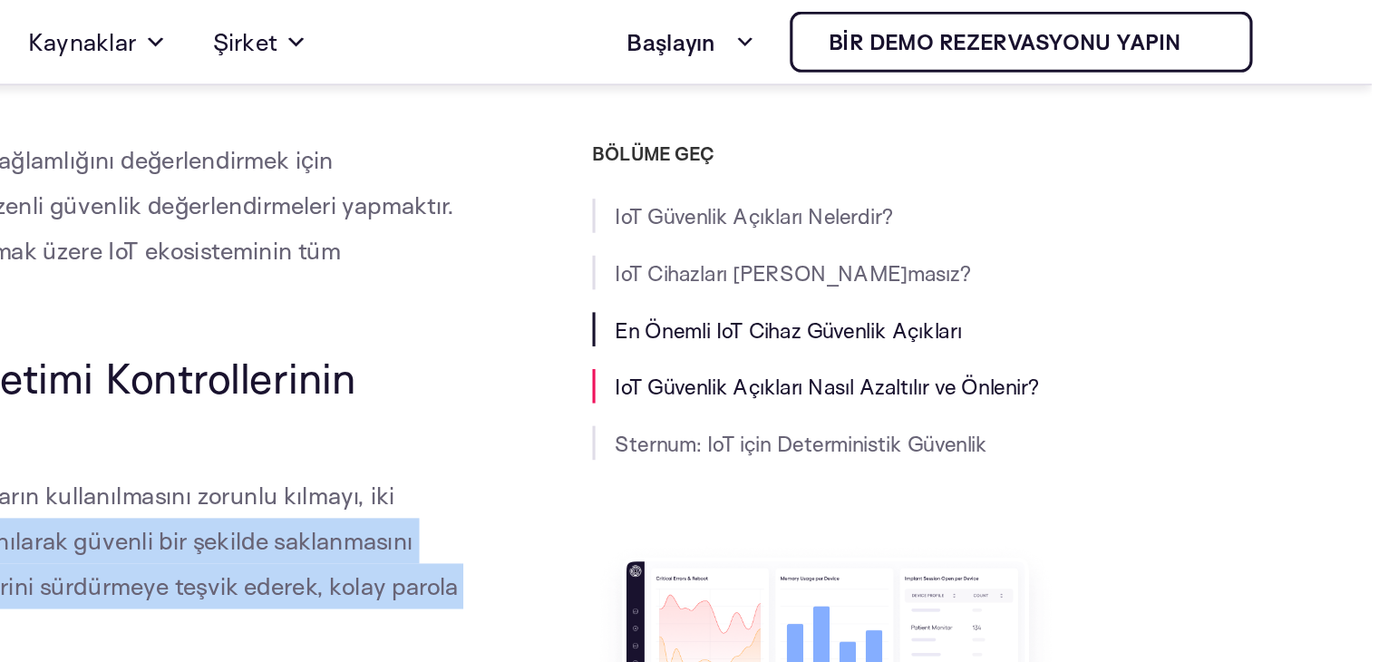
click at [962, 205] on font "En Önemli IoT Cihaz Güvenlik Açıkları" at bounding box center [1006, 210] width 221 height 17
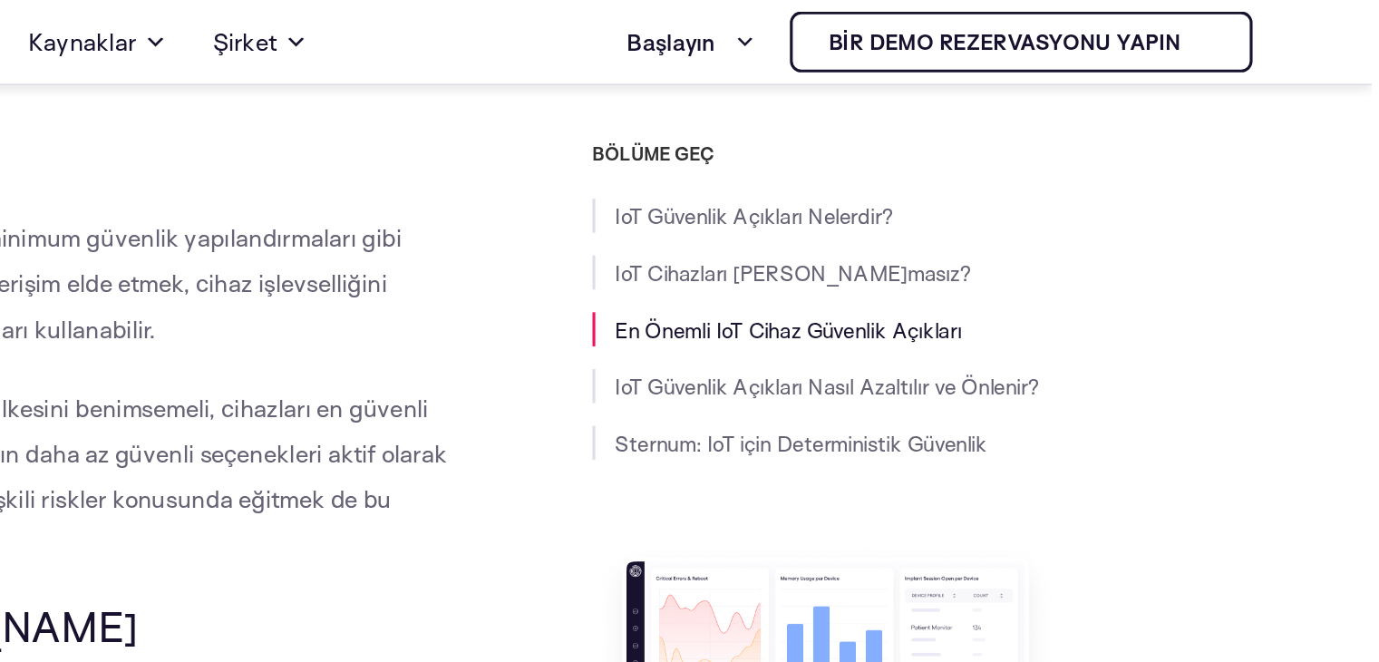
scroll to position [2143, 0]
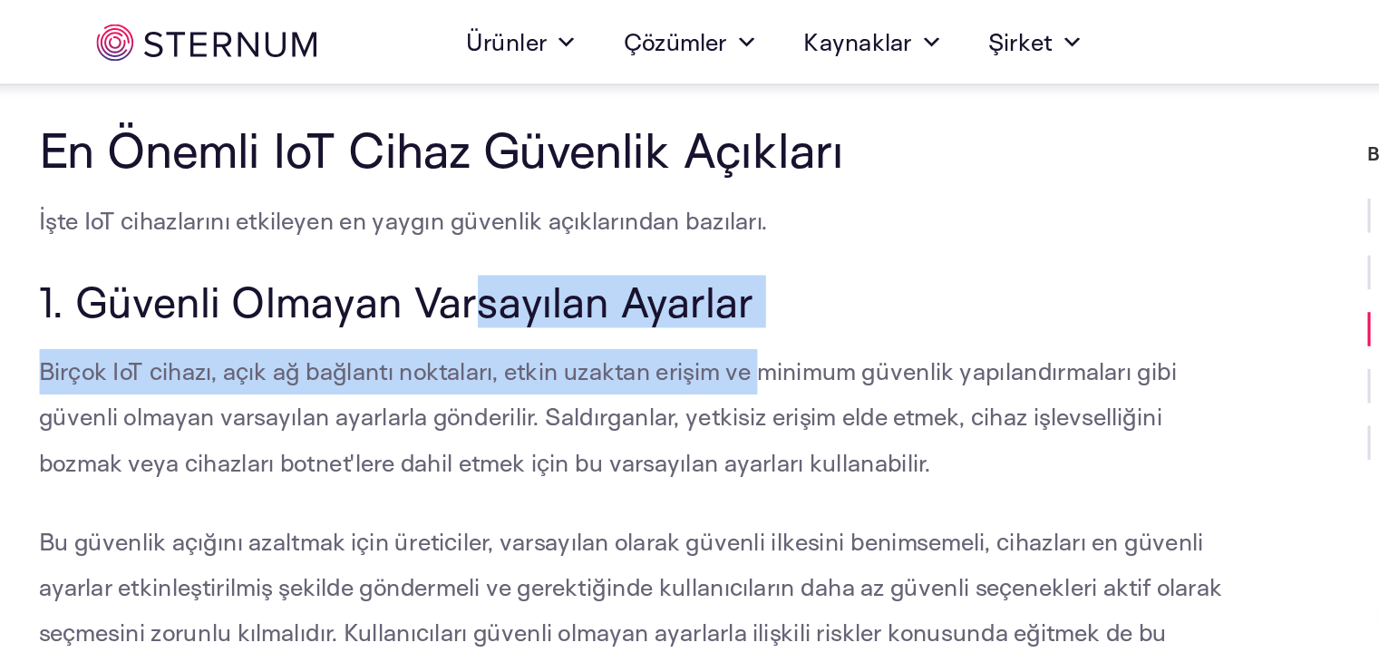
drag, startPoint x: 312, startPoint y: 200, endPoint x: 489, endPoint y: 229, distance: 179.2
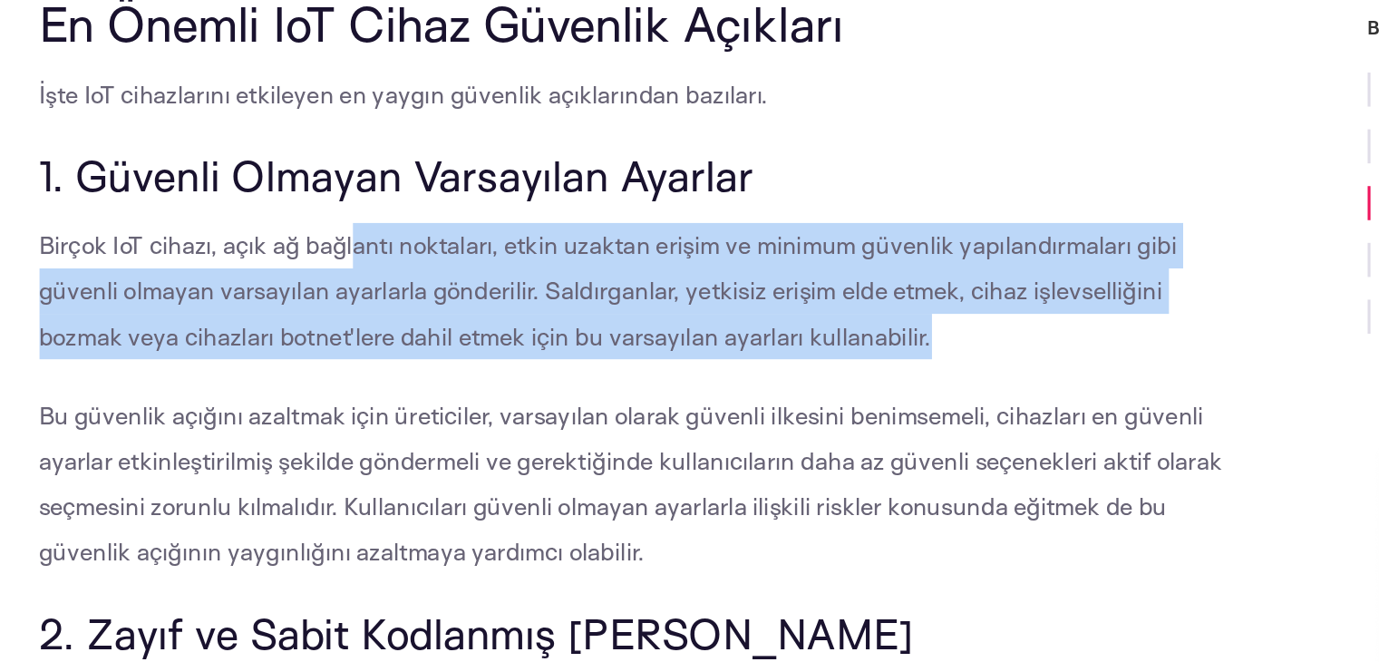
drag, startPoint x: 605, startPoint y: 287, endPoint x: 234, endPoint y: 246, distance: 373.2
click at [234, 246] on p "Birçok IoT cihazı, açık ağ bağlantı noktaları, etkin uzaktan erişim ve minimum …" at bounding box center [416, 266] width 767 height 87
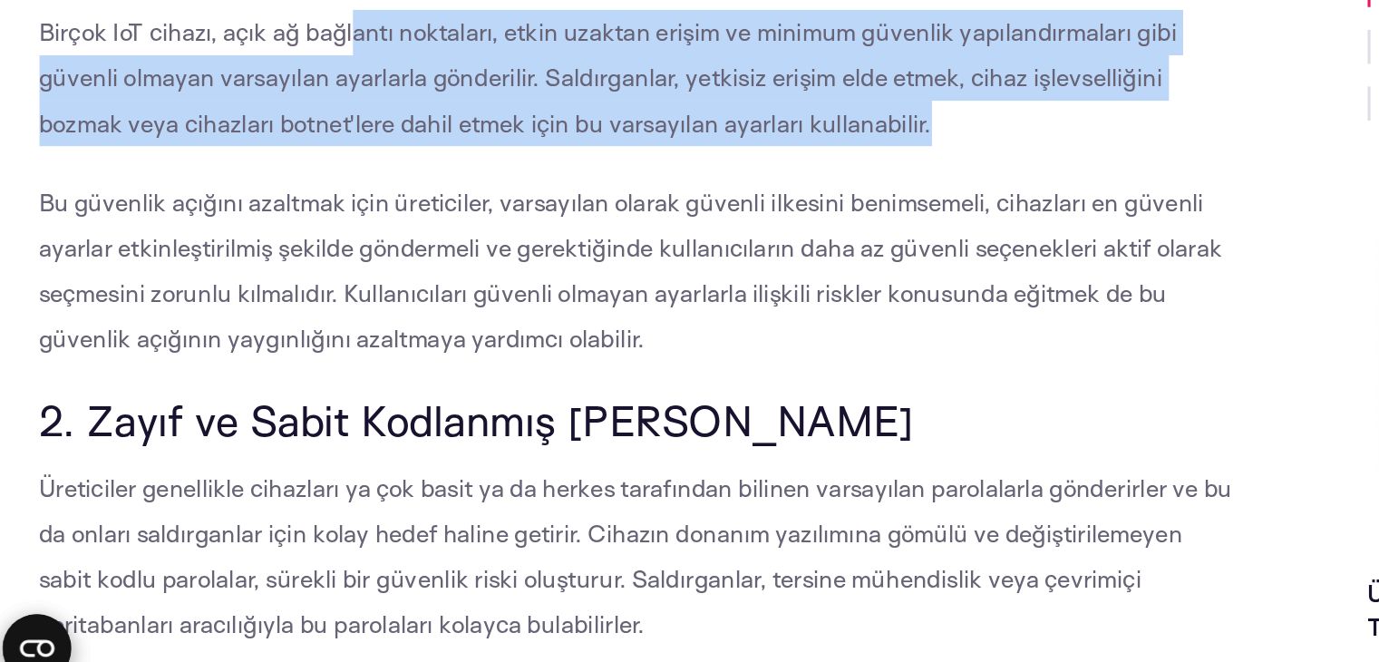
scroll to position [2256, 0]
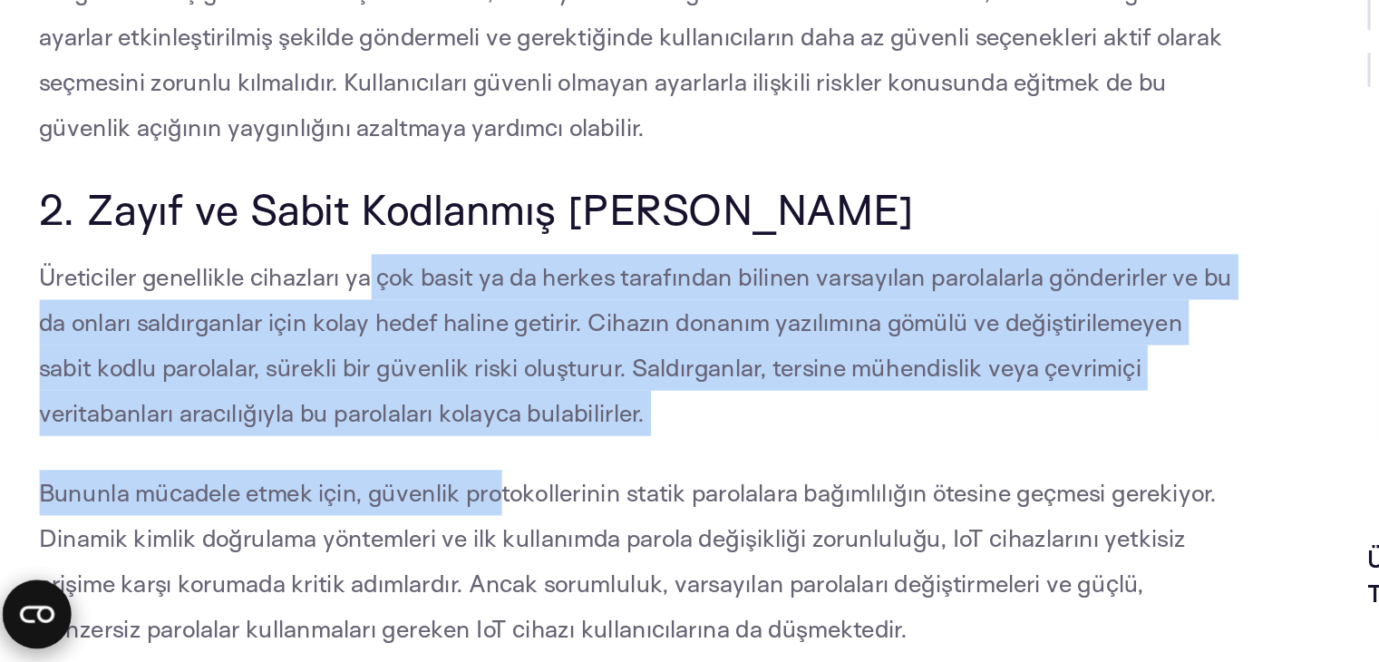
drag, startPoint x: 240, startPoint y: 413, endPoint x: 325, endPoint y: 520, distance: 136.3
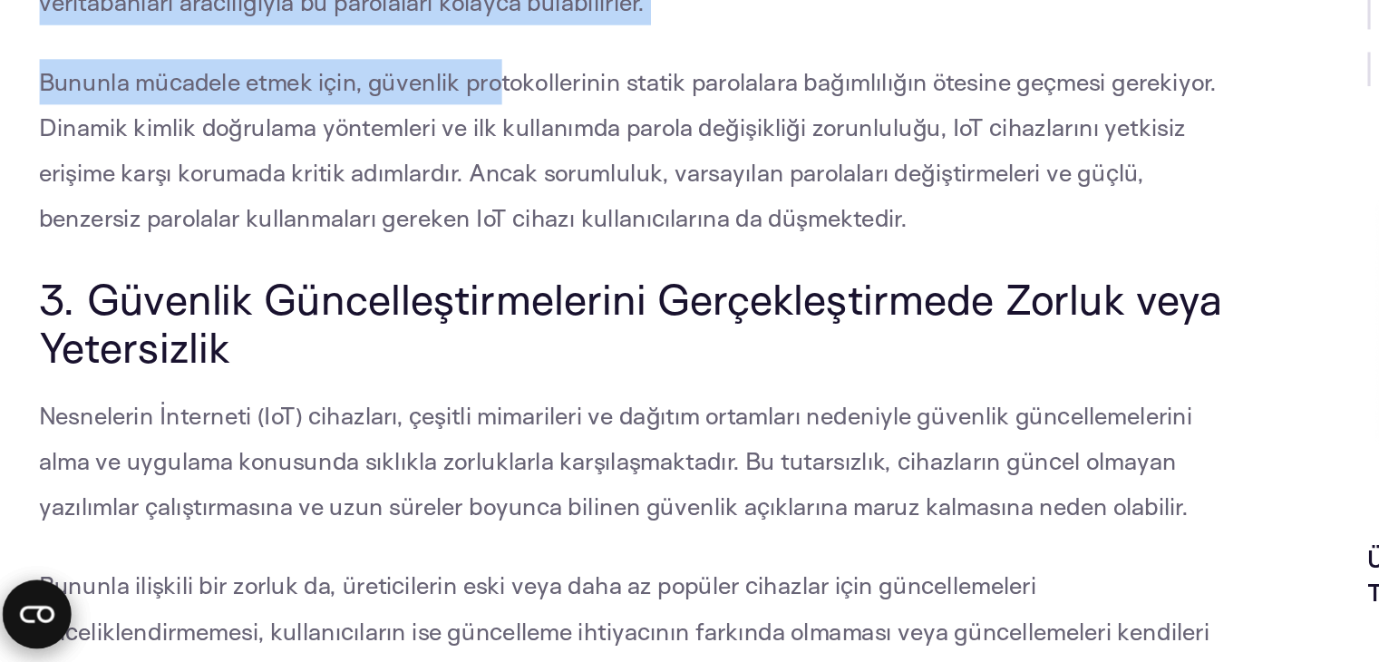
scroll to position [2519, 0]
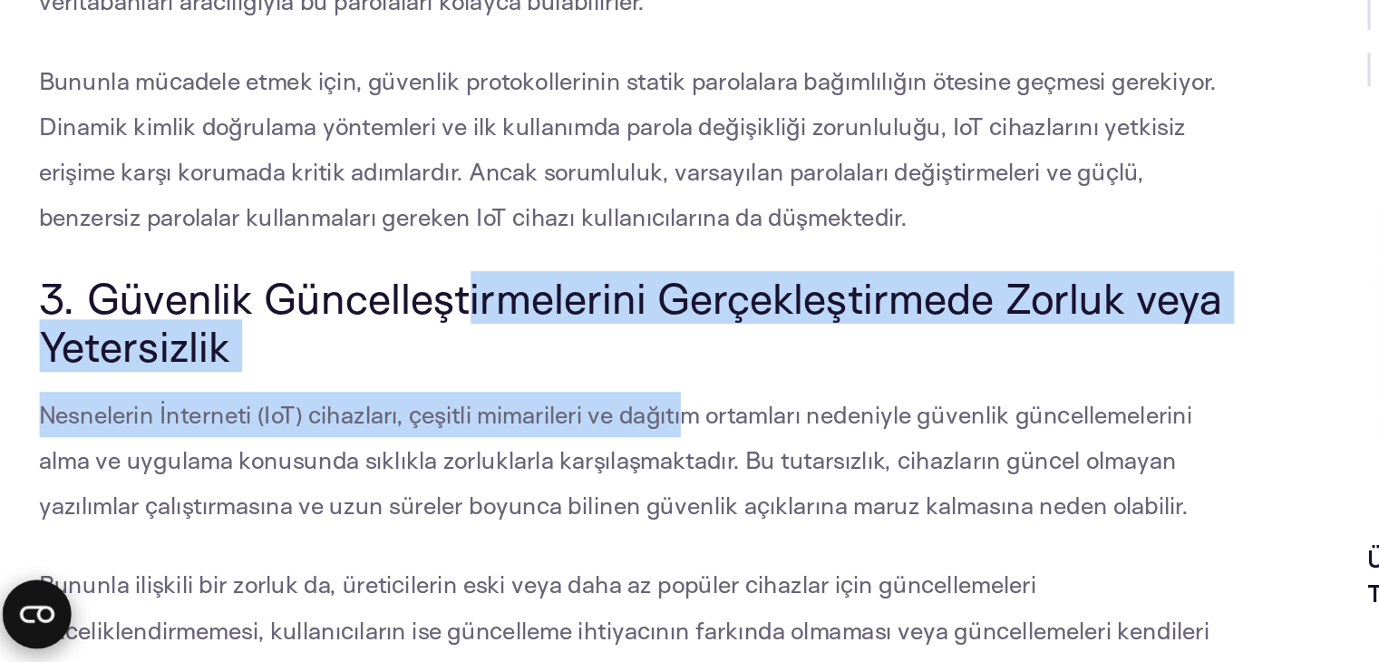
drag, startPoint x: 309, startPoint y: 442, endPoint x: 444, endPoint y: 480, distance: 140.4
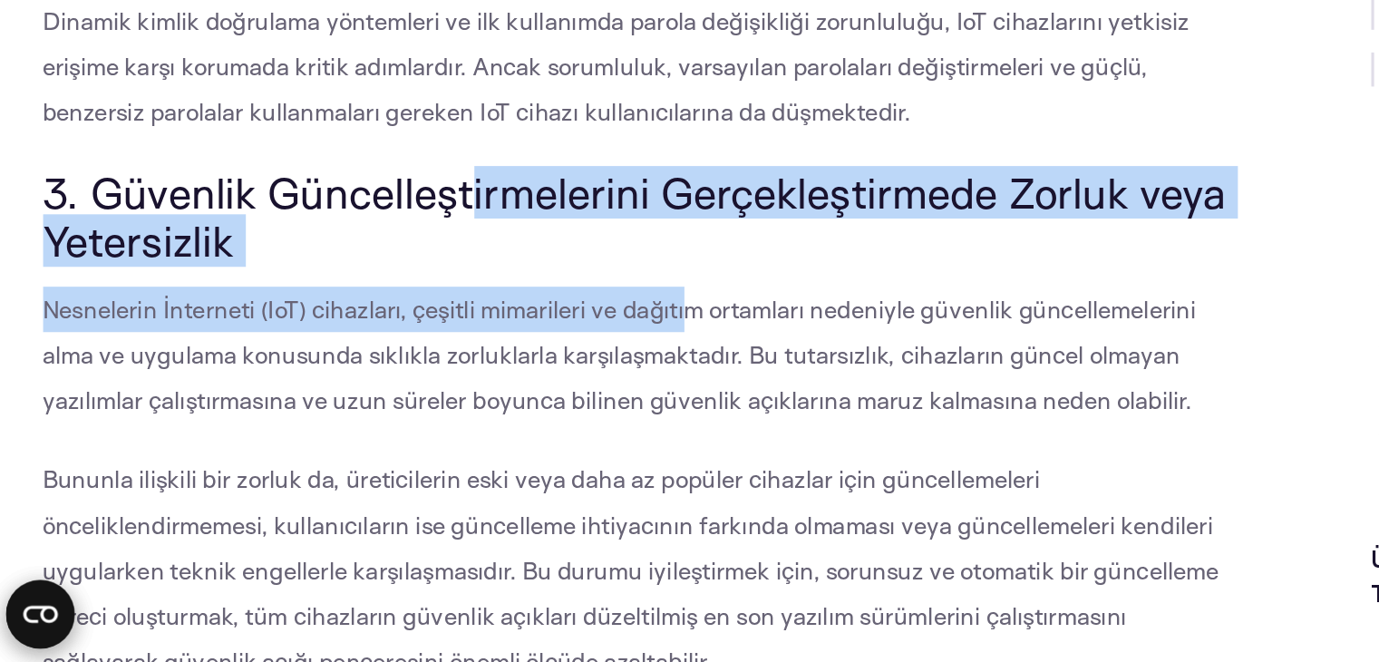
scroll to position [2587, 0]
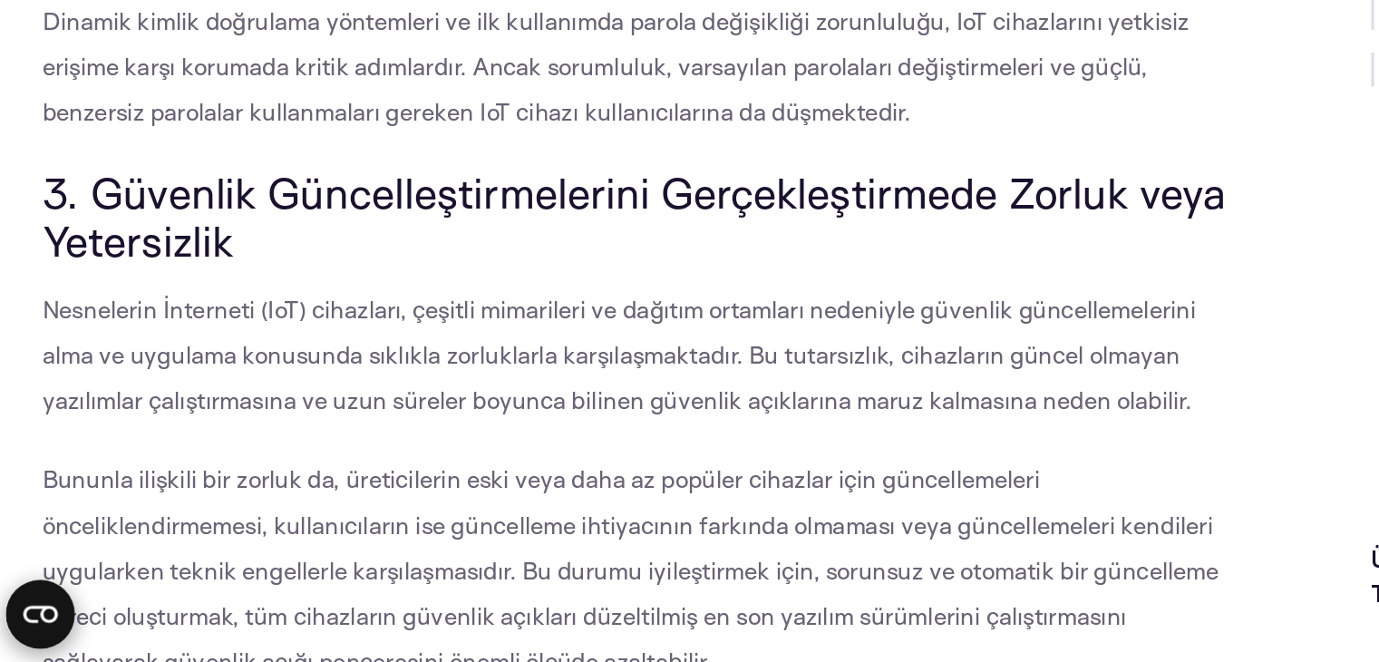
click at [289, 370] on font "3. Güvenlik Güncelleştirmelerini Gerçekleştirmede Zorluk veya Yetersizlik" at bounding box center [411, 377] width 756 height 64
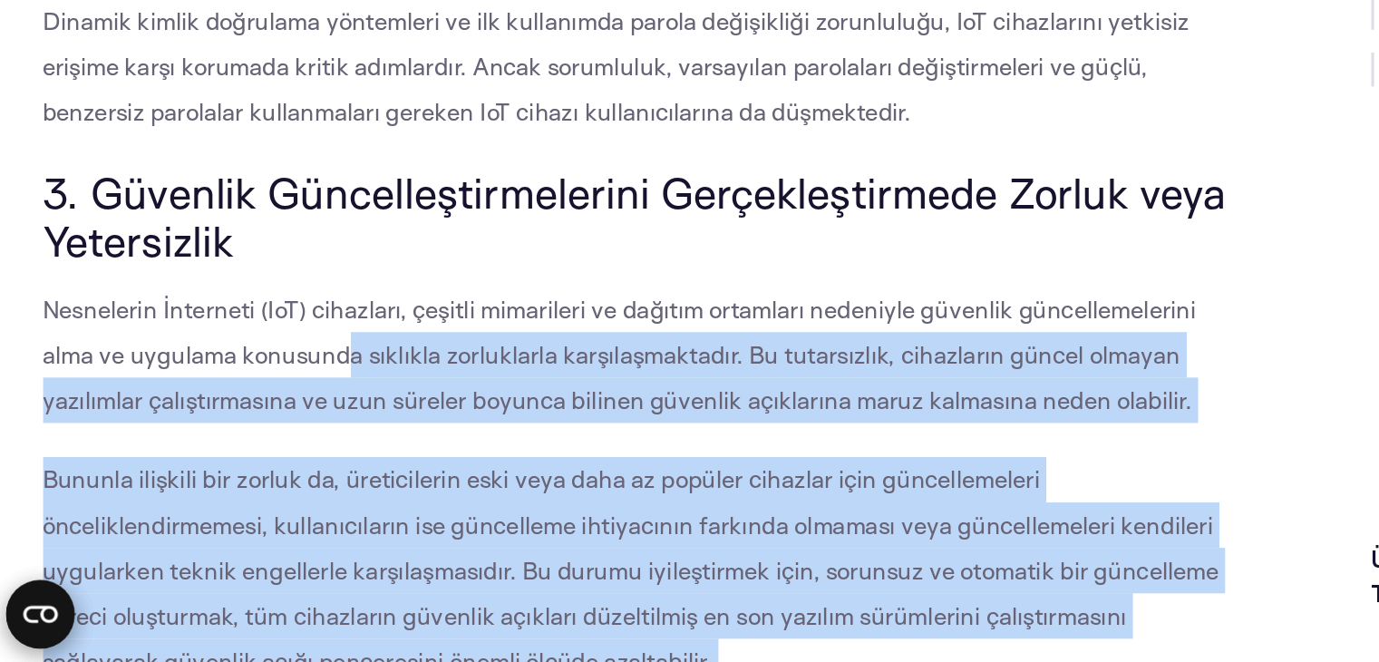
drag, startPoint x: 222, startPoint y: 458, endPoint x: 808, endPoint y: 389, distance: 589.9
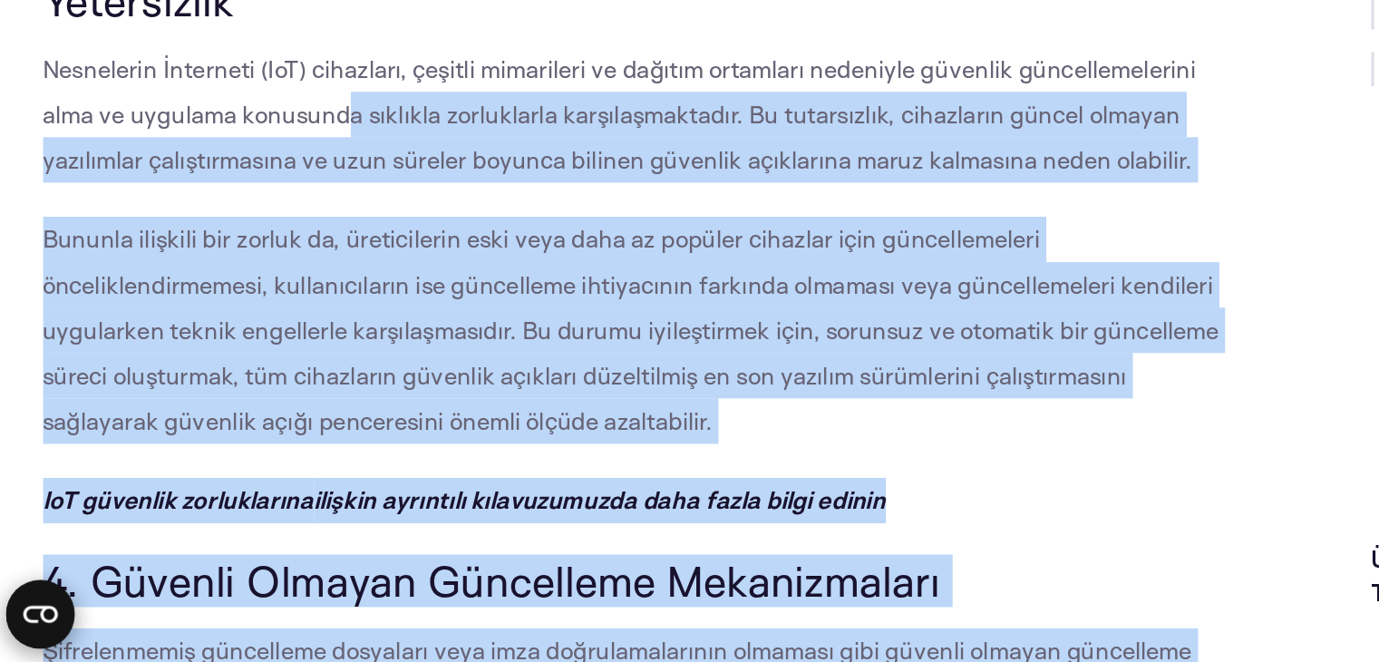
scroll to position [2741, 0]
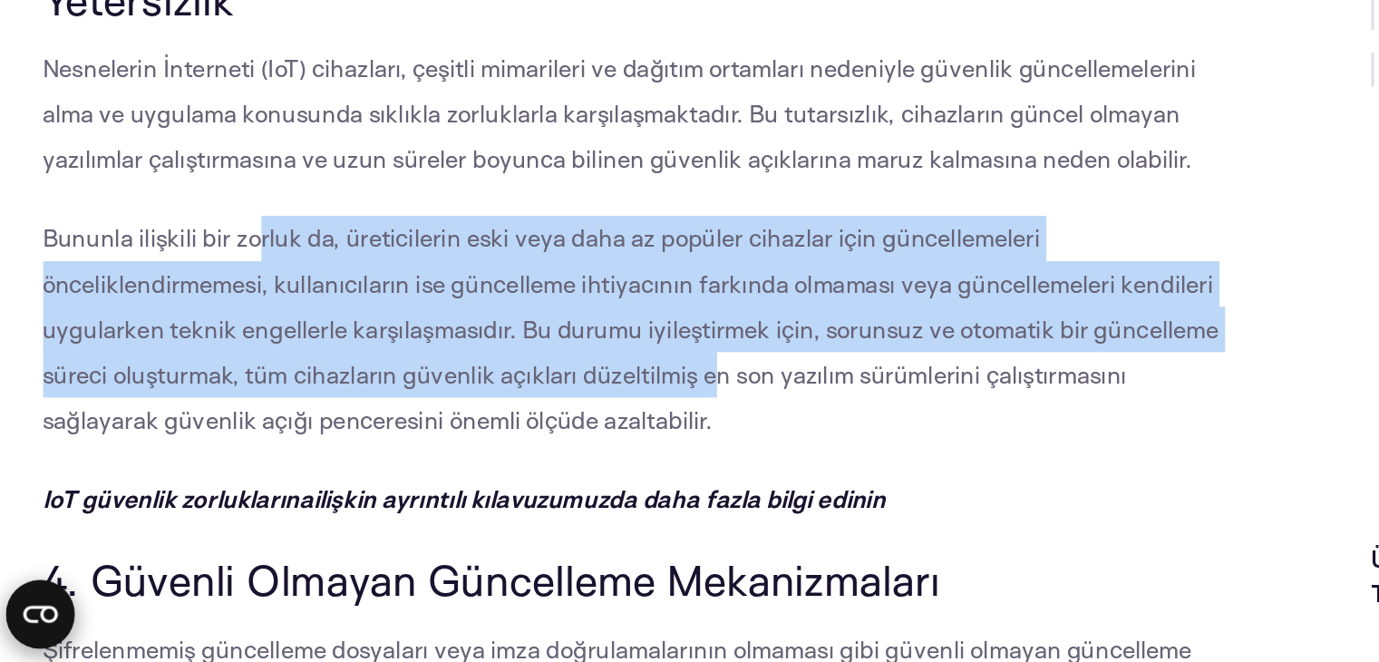
drag, startPoint x: 170, startPoint y: 404, endPoint x: 460, endPoint y: 487, distance: 301.1
click at [460, 487] on p "Bununla ilişkili bir zorluk da, üreticilerin eski veya daha az popüler cihazlar…" at bounding box center [416, 448] width 767 height 145
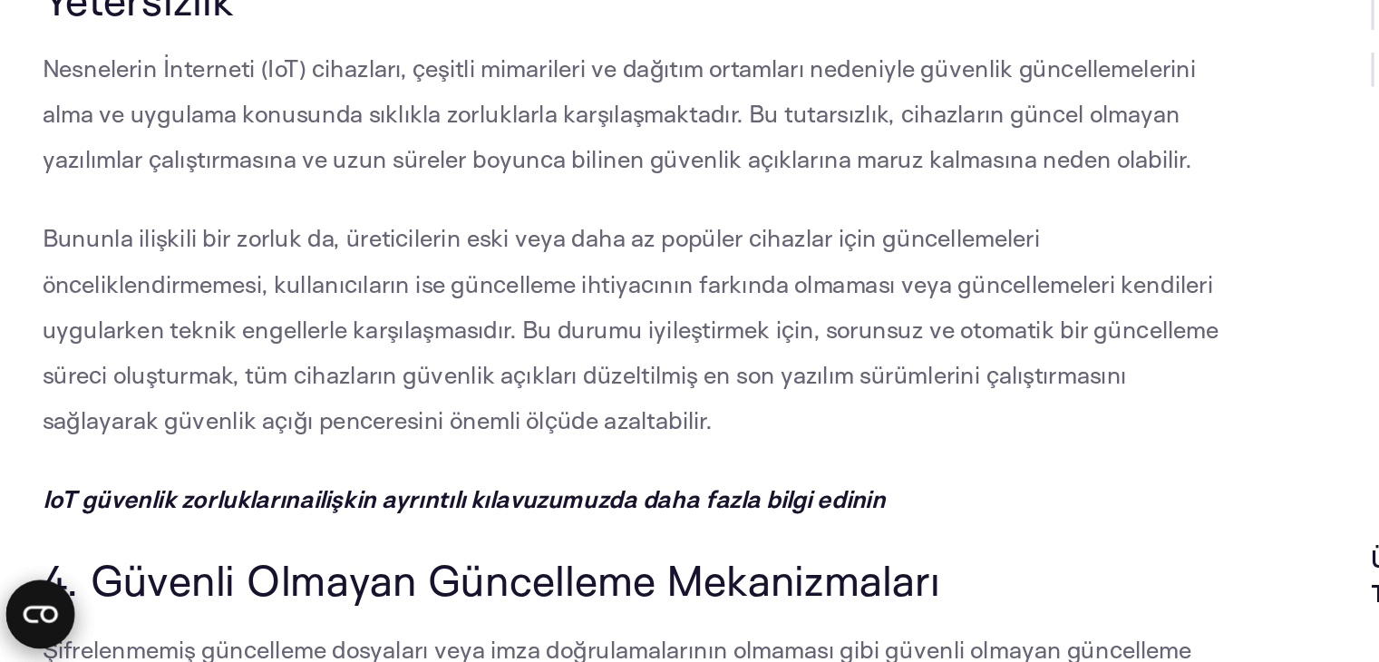
click at [377, 502] on p "Bununla ilişkili bir zorluk da, üreticilerin eski veya daha az popüler cihazlar…" at bounding box center [416, 448] width 767 height 145
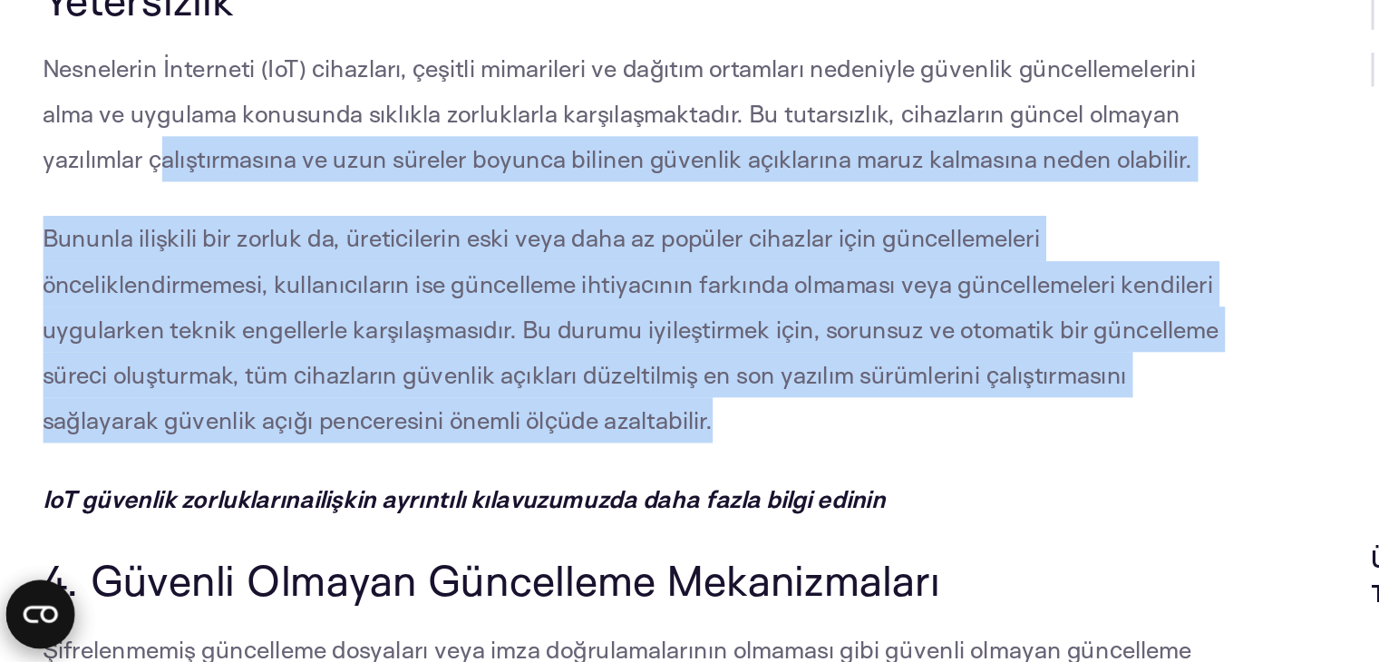
drag, startPoint x: 377, startPoint y: 502, endPoint x: 109, endPoint y: 346, distance: 310.5
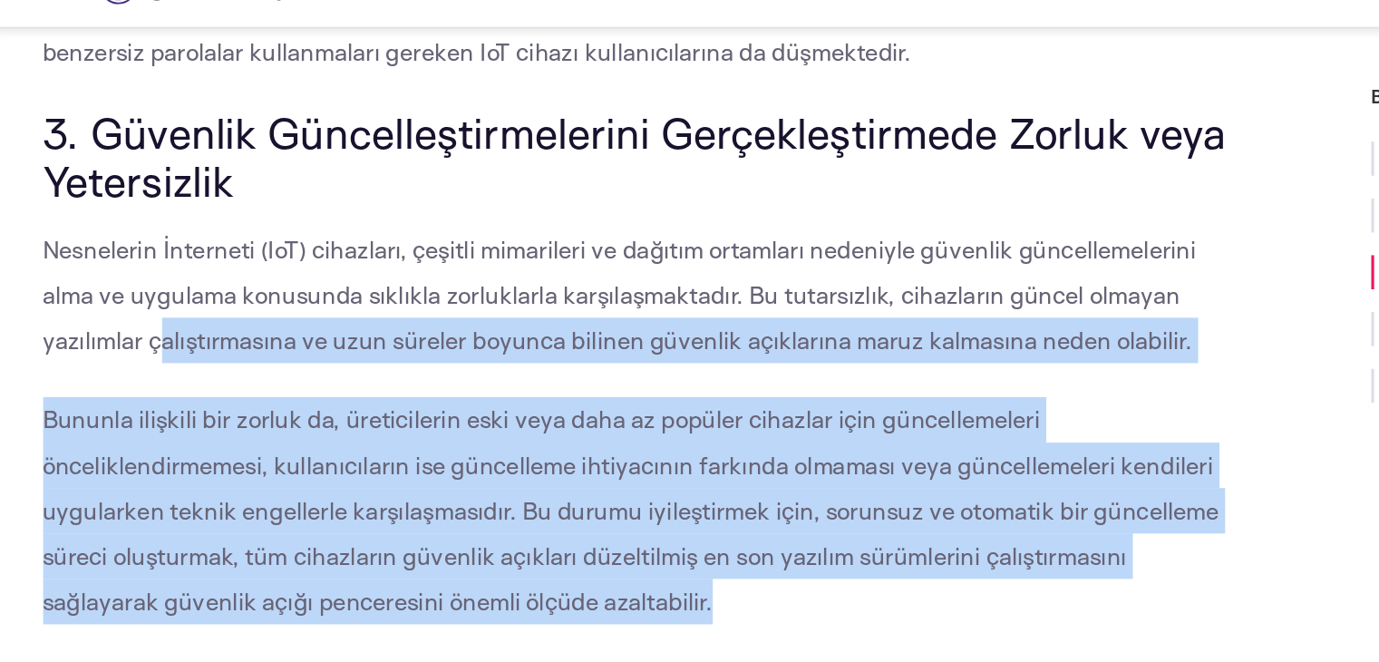
scroll to position [2827, 0]
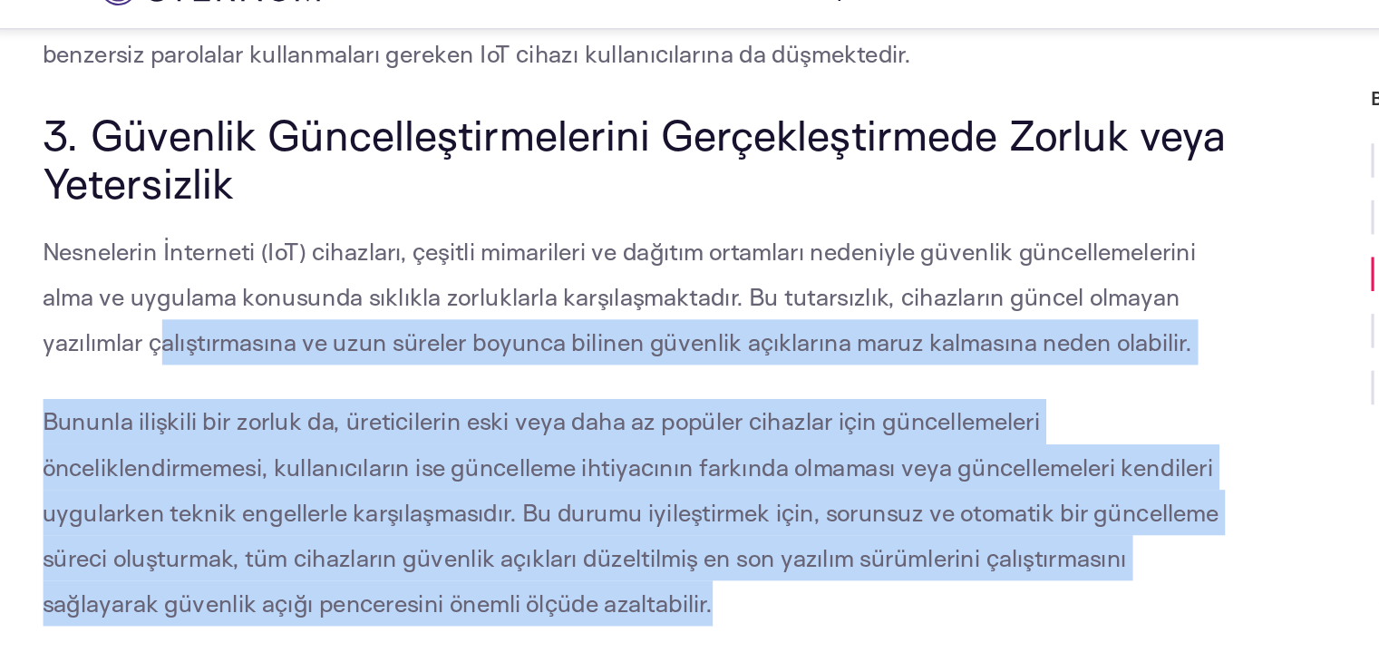
click at [387, 428] on p "Bununla ilişkili bir zorluk da, üreticilerin eski veya daha az popüler cihazlar…" at bounding box center [416, 362] width 767 height 145
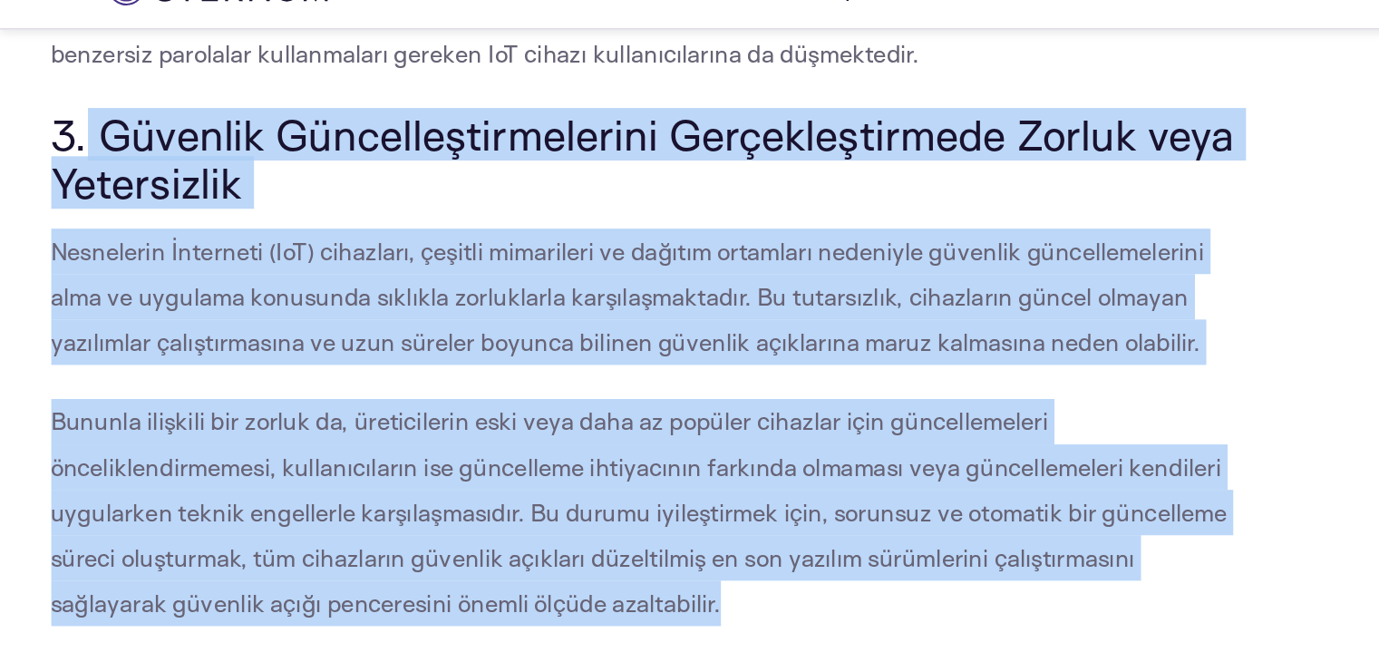
drag, startPoint x: 387, startPoint y: 428, endPoint x: 53, endPoint y: 109, distance: 462.5
copy div "Güvenlik Güncelleştirmelerini Gerçekleştirmede Zorluk veya Yetersizlik Nesneler…"
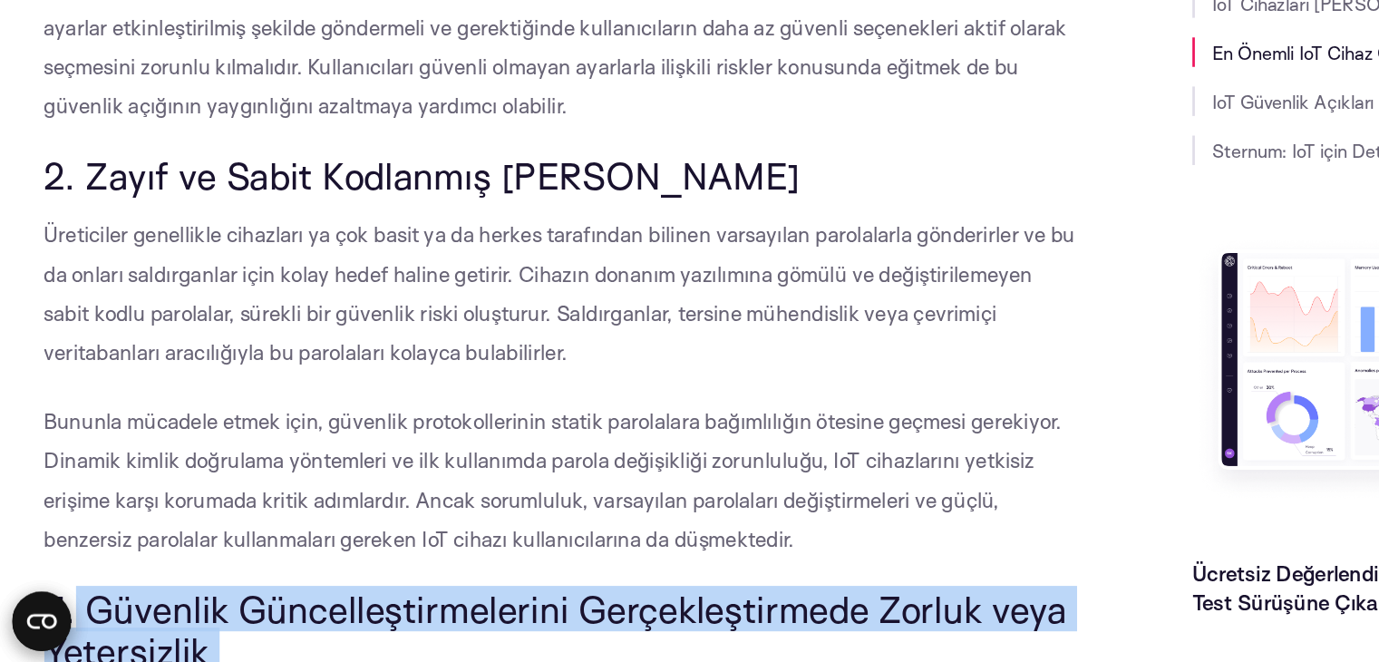
scroll to position [2327, 0]
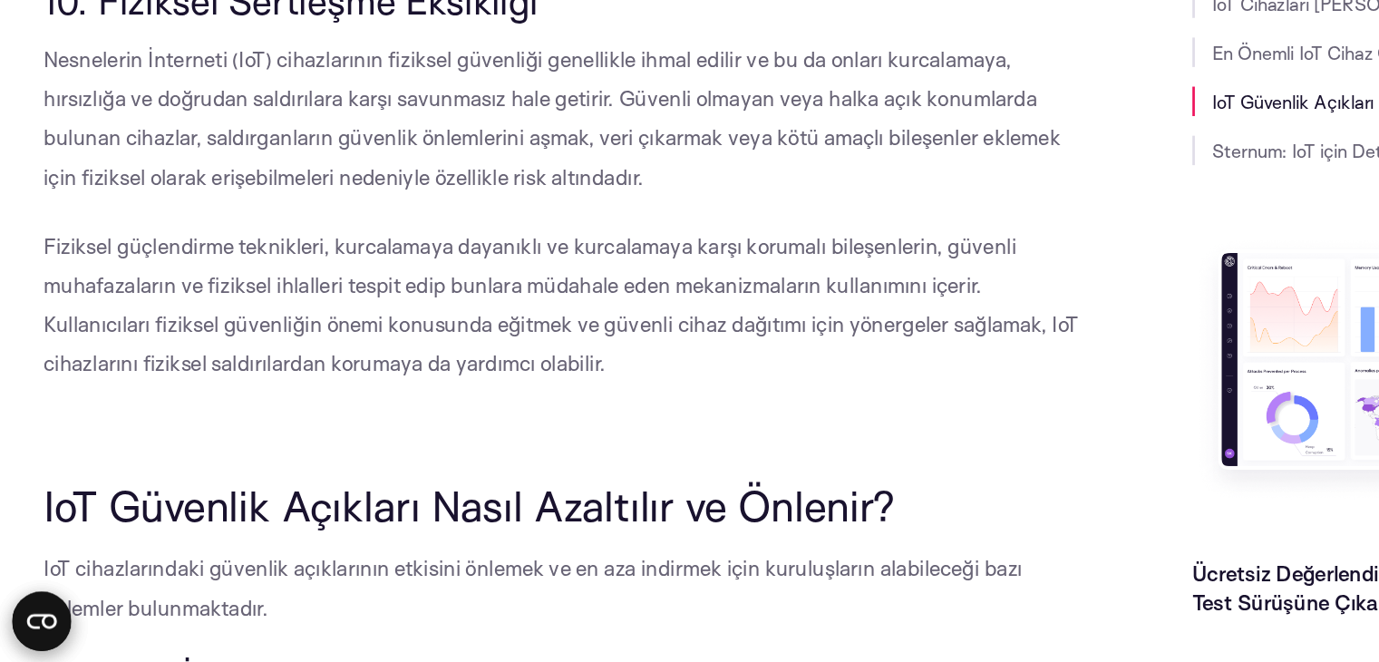
scroll to position [5050, 0]
